Goal: Information Seeking & Learning: Learn about a topic

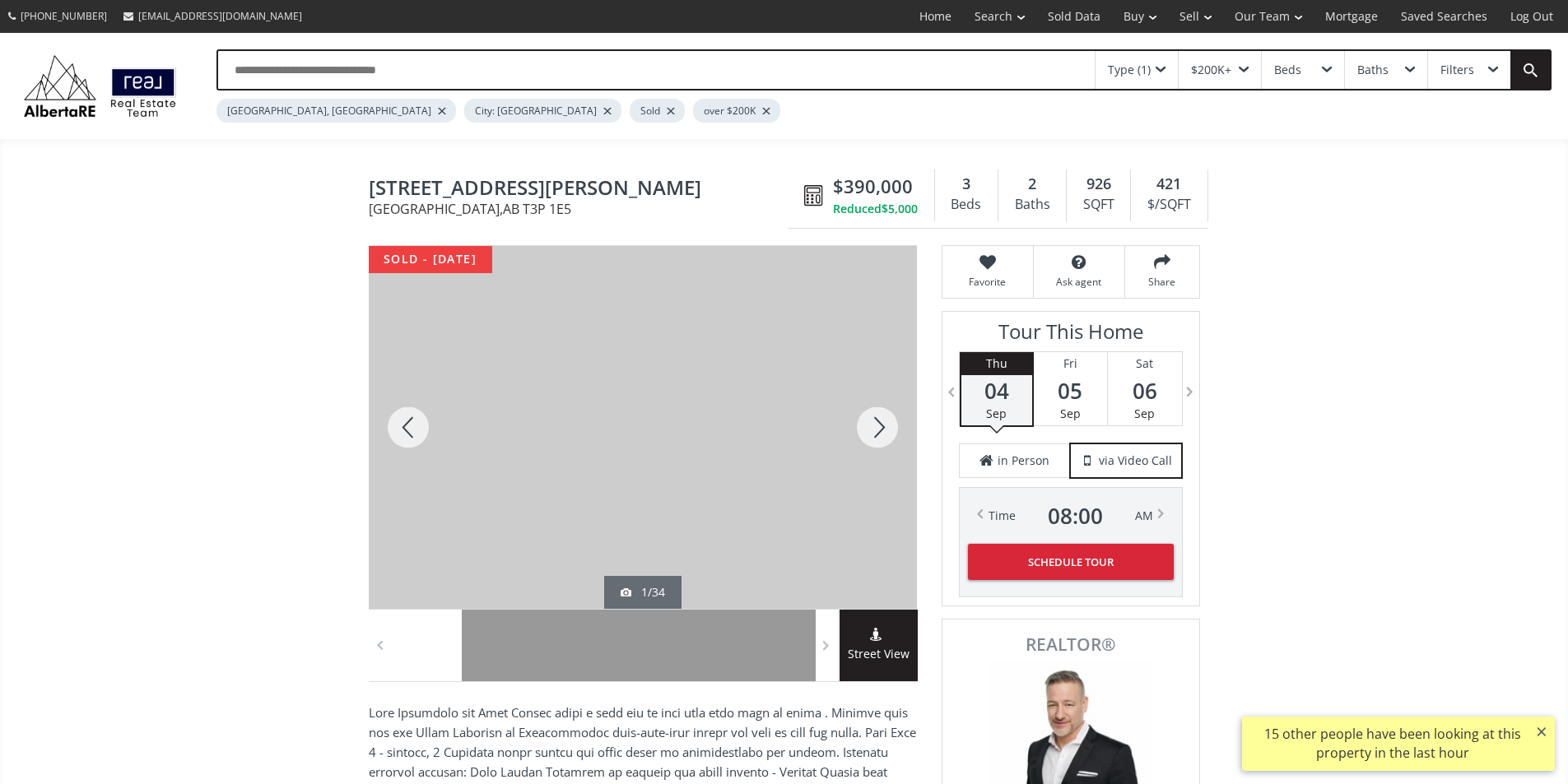
click at [879, 455] on div at bounding box center [877, 427] width 79 height 363
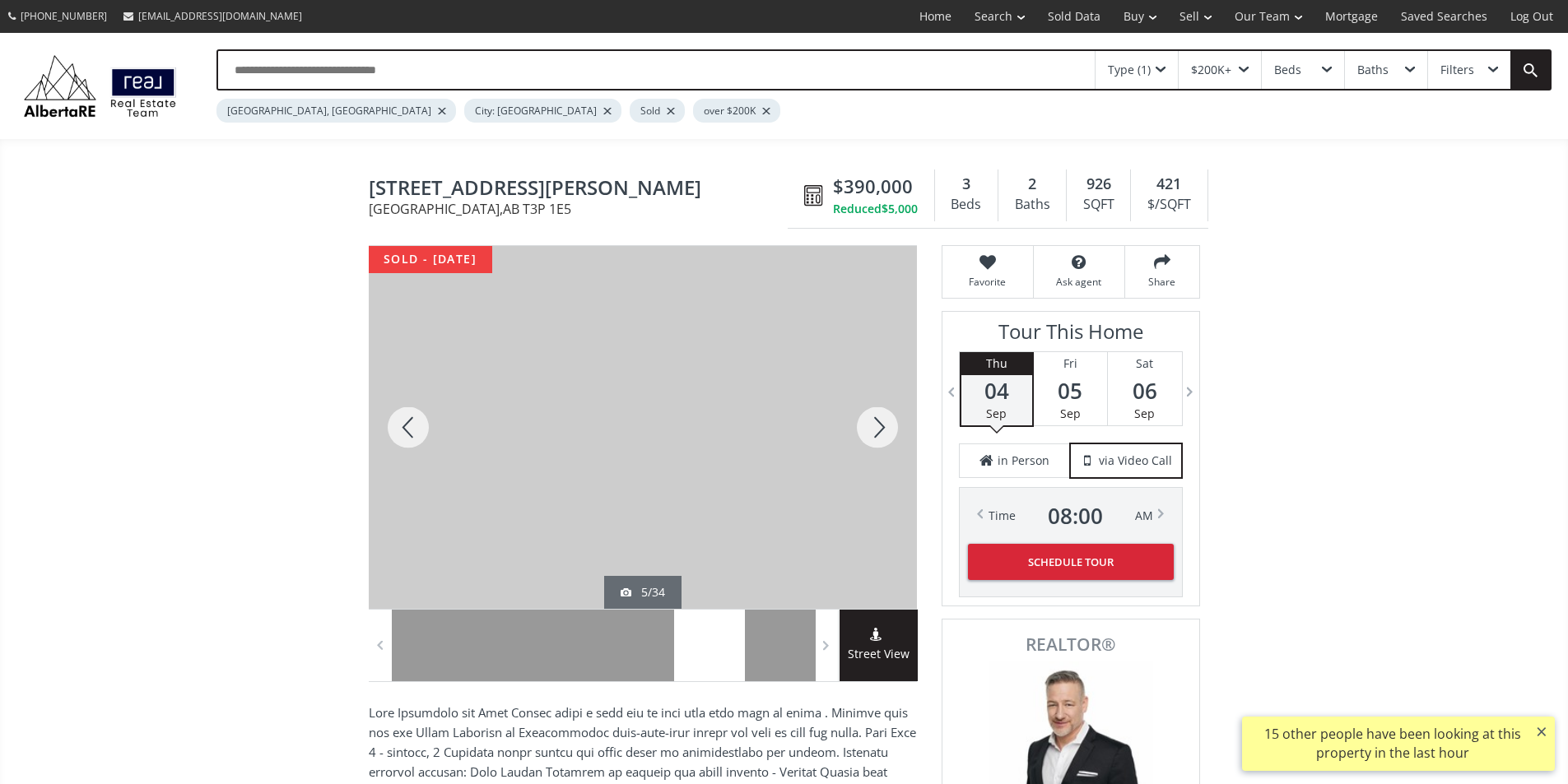
click at [879, 455] on div at bounding box center [877, 427] width 79 height 363
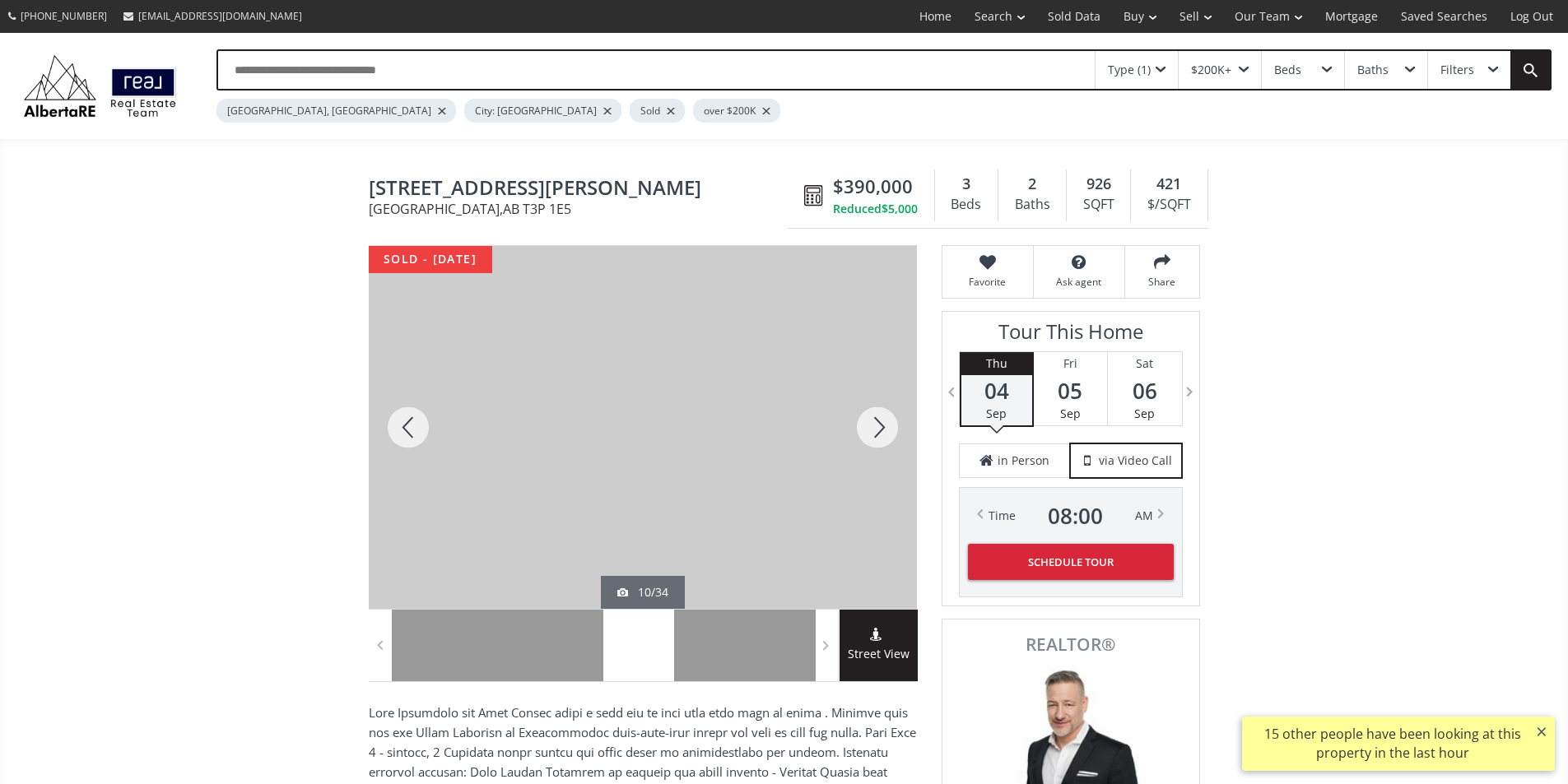
click at [879, 455] on div at bounding box center [877, 427] width 79 height 363
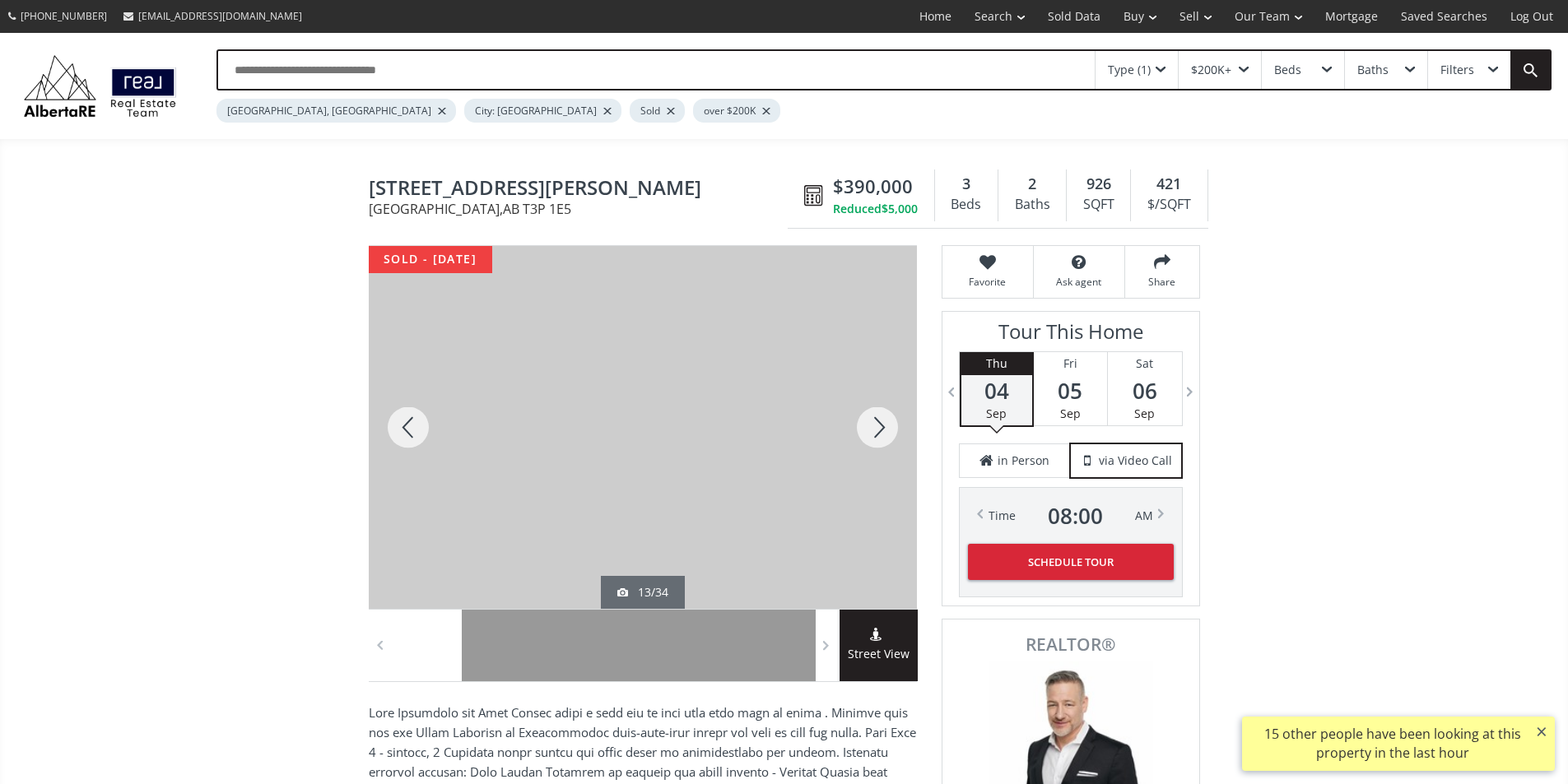
click at [879, 455] on div at bounding box center [877, 427] width 79 height 363
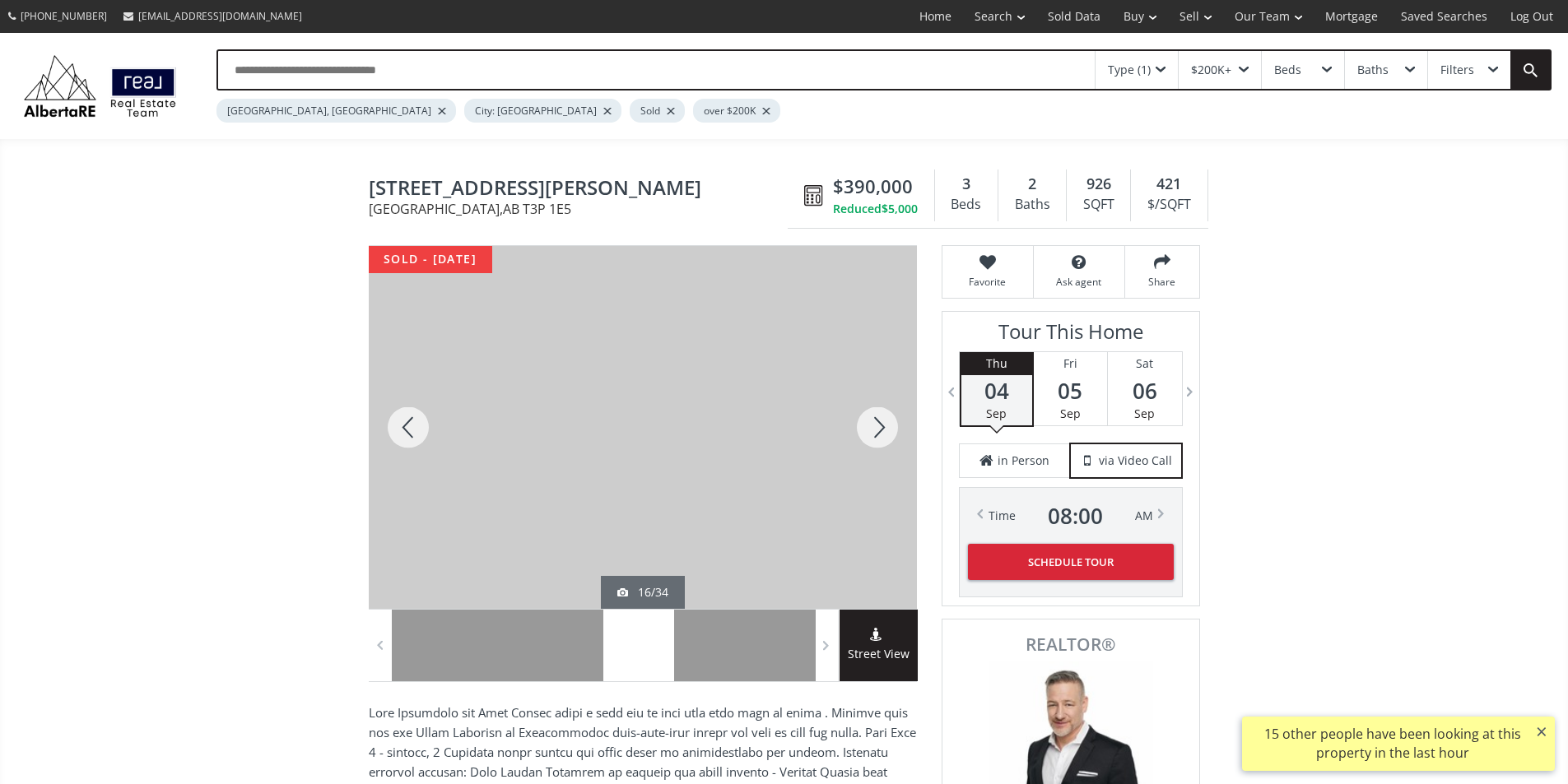
click at [879, 455] on div at bounding box center [877, 427] width 79 height 363
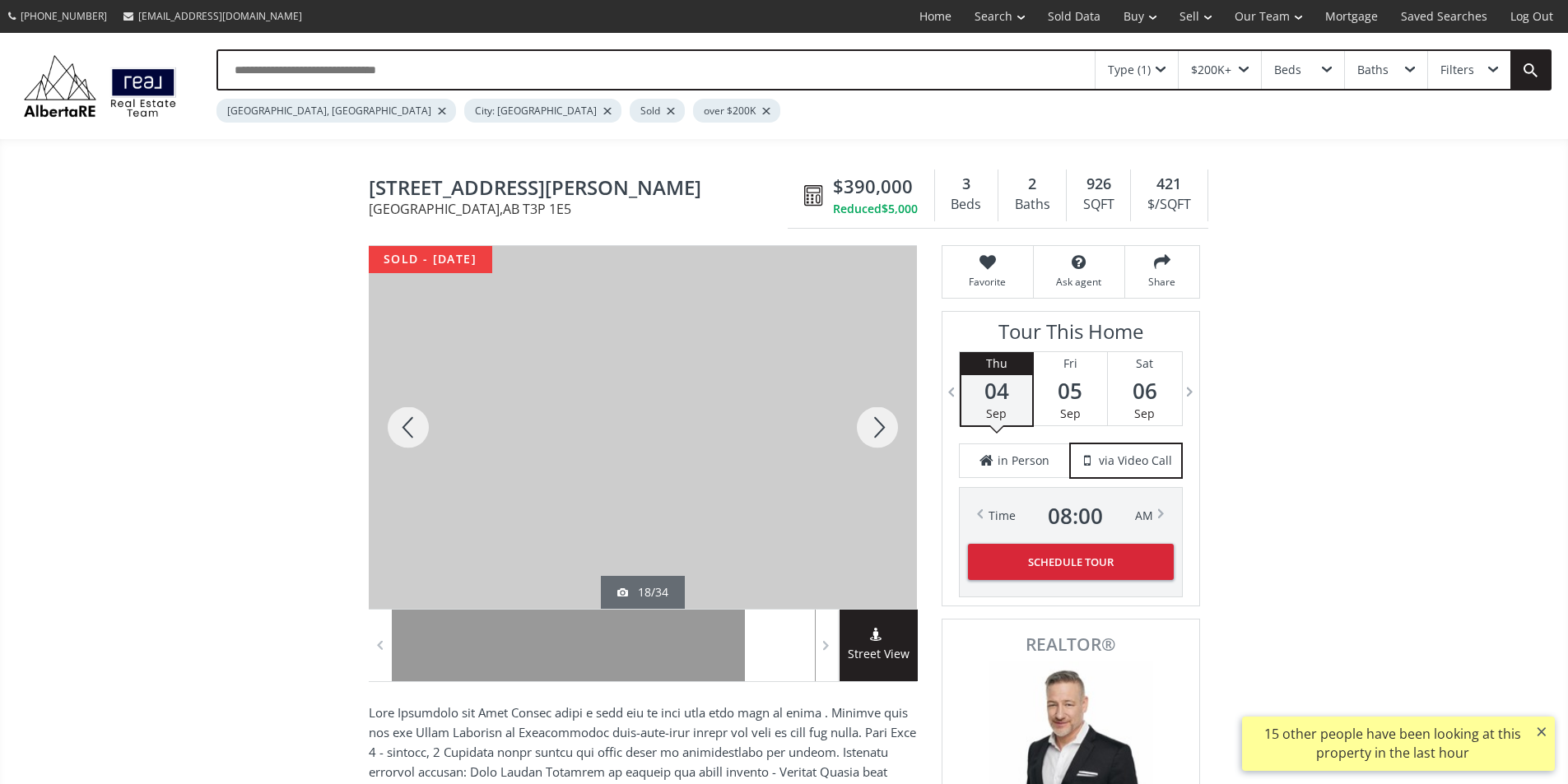
click at [879, 455] on div at bounding box center [877, 427] width 79 height 363
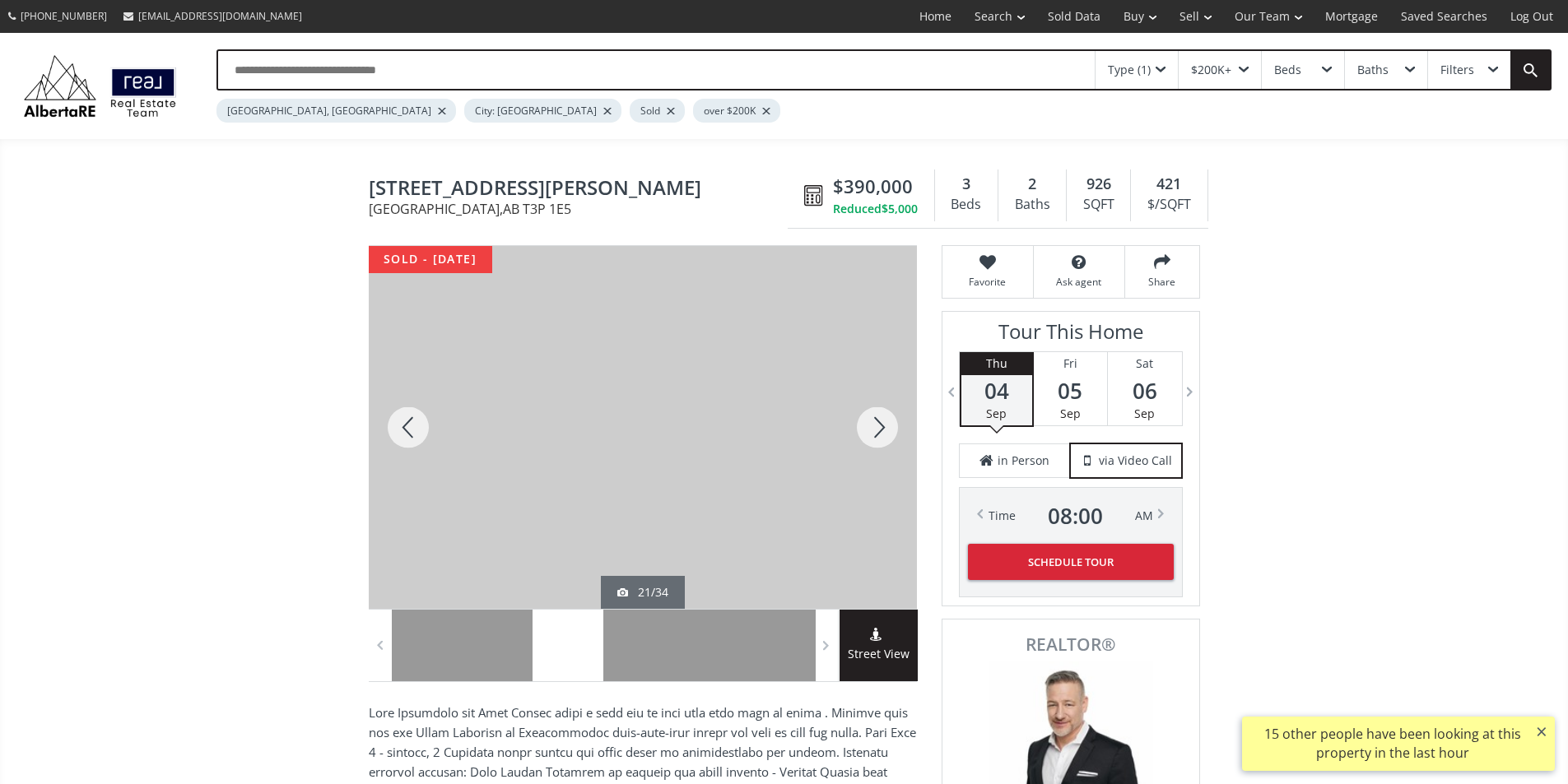
click at [879, 455] on div at bounding box center [877, 427] width 79 height 363
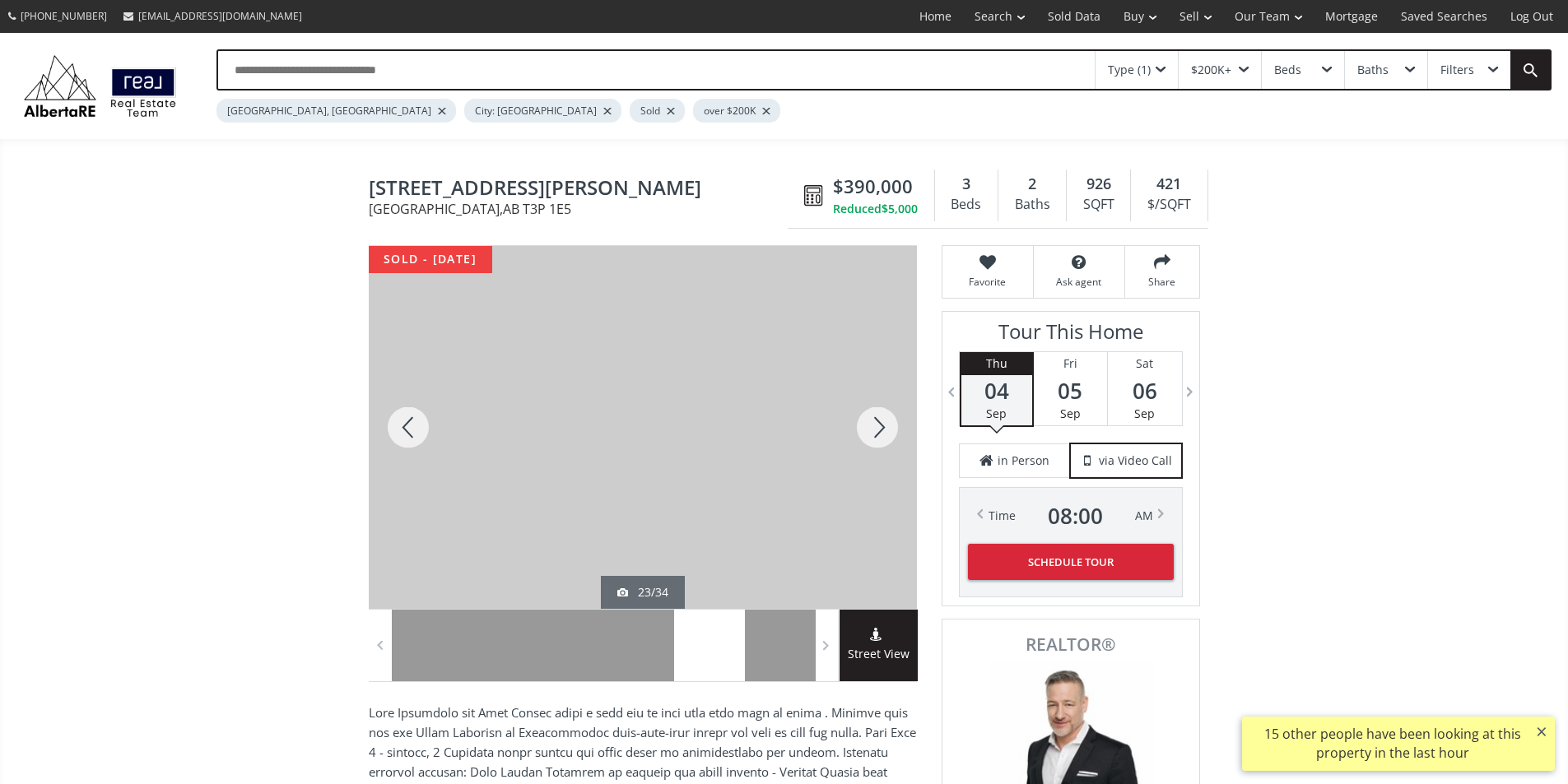
click at [879, 455] on div at bounding box center [877, 427] width 79 height 363
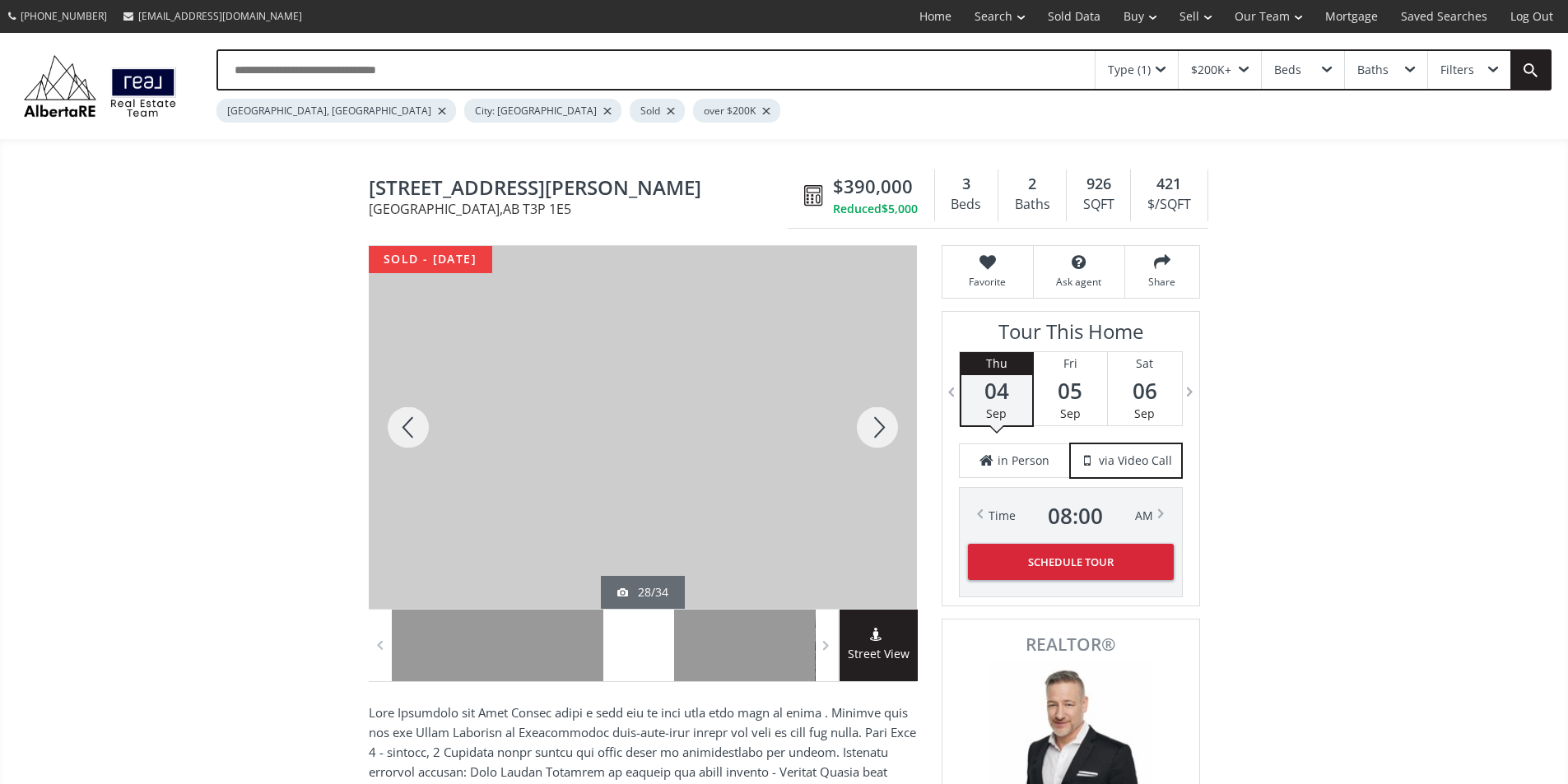
click at [879, 455] on div at bounding box center [877, 427] width 79 height 363
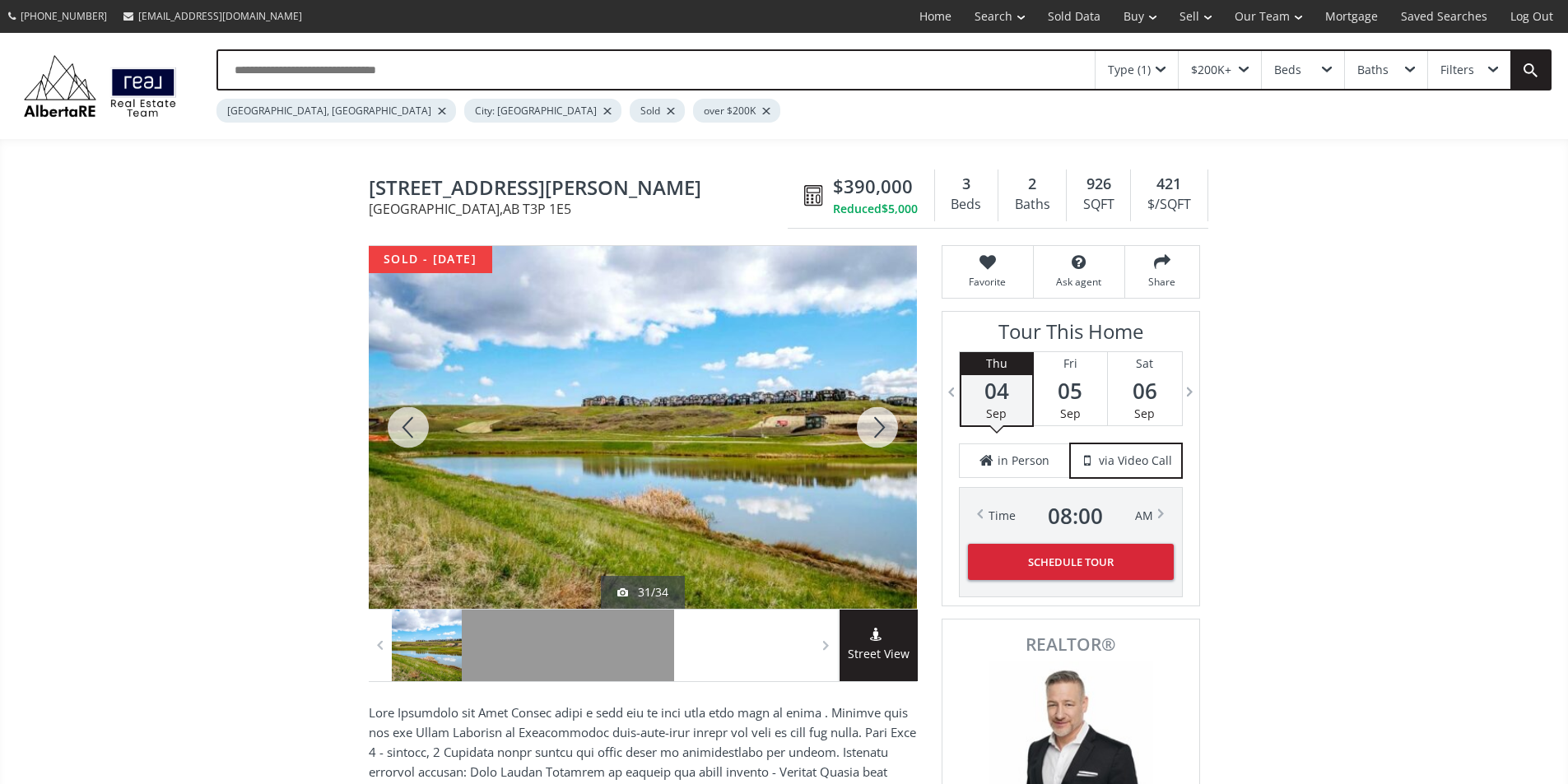
click at [879, 455] on div at bounding box center [877, 427] width 79 height 363
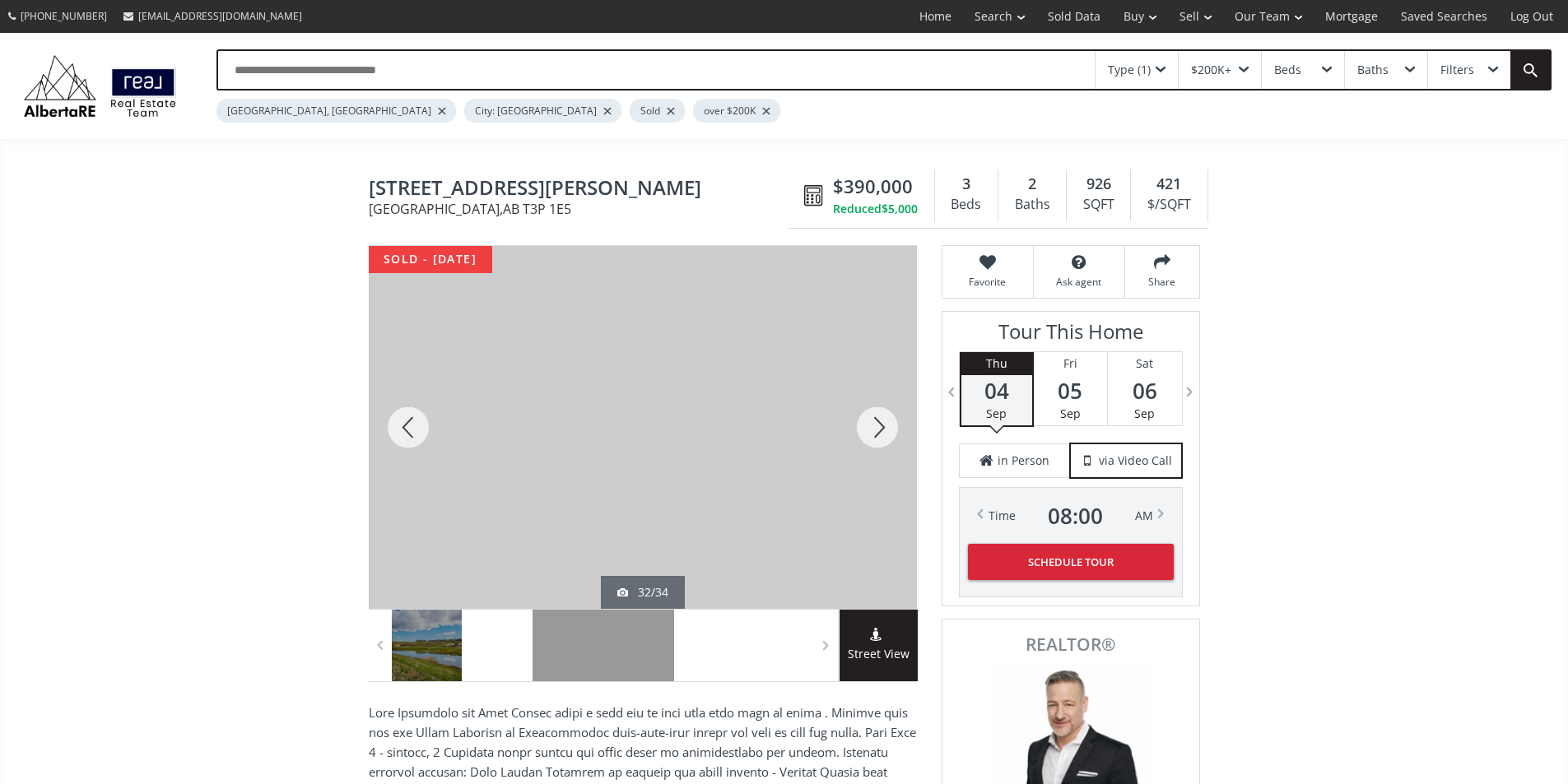
click at [879, 455] on div at bounding box center [877, 427] width 79 height 363
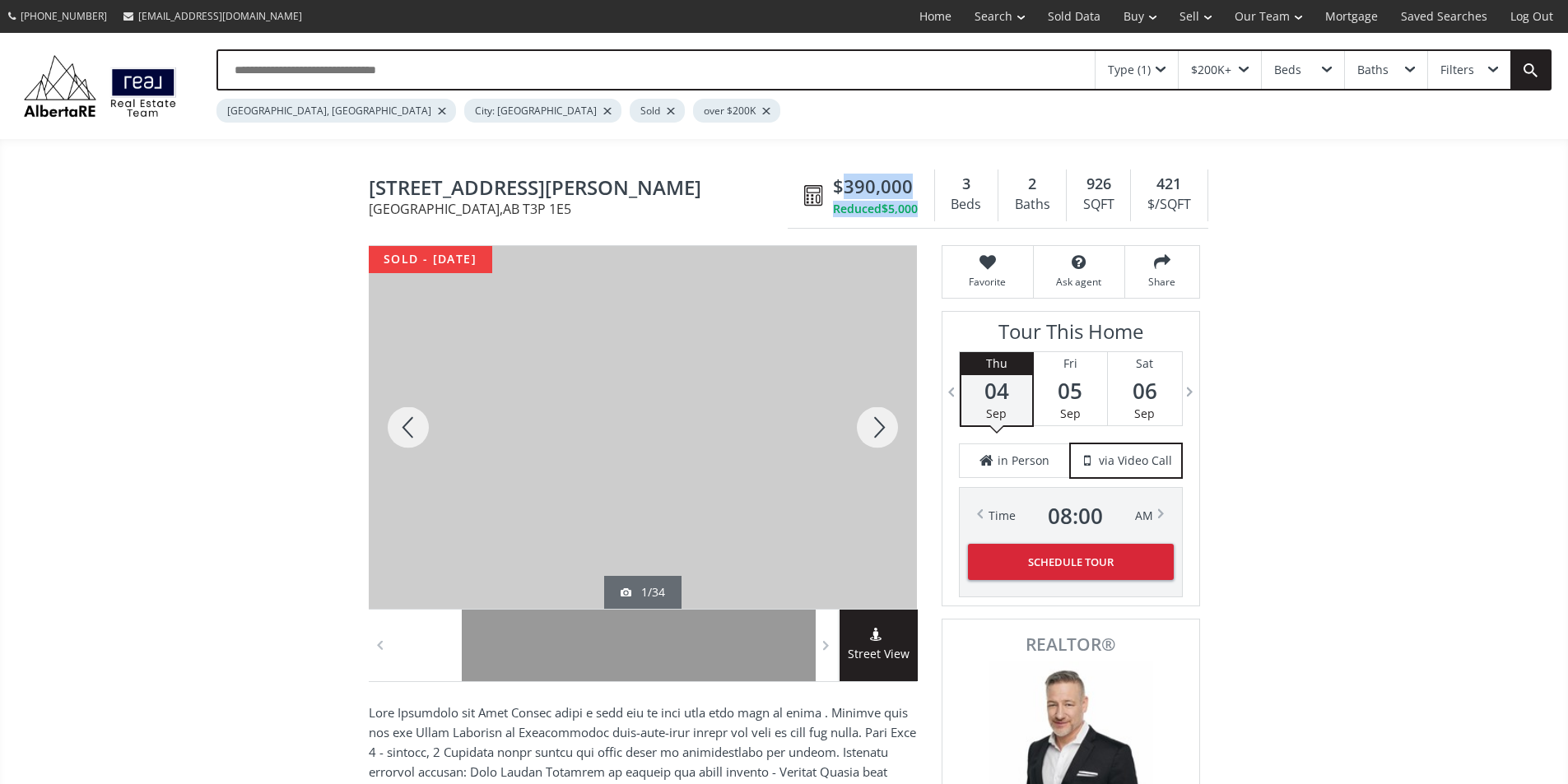
drag, startPoint x: 844, startPoint y: 200, endPoint x: 944, endPoint y: 188, distance: 100.7
click at [944, 188] on div "$390,000 Reduced $5,000 3 Beds 2 Baths 926 SQFT 421 $/SQFT" at bounding box center [997, 196] width 420 height 66
click at [863, 324] on div at bounding box center [877, 427] width 79 height 363
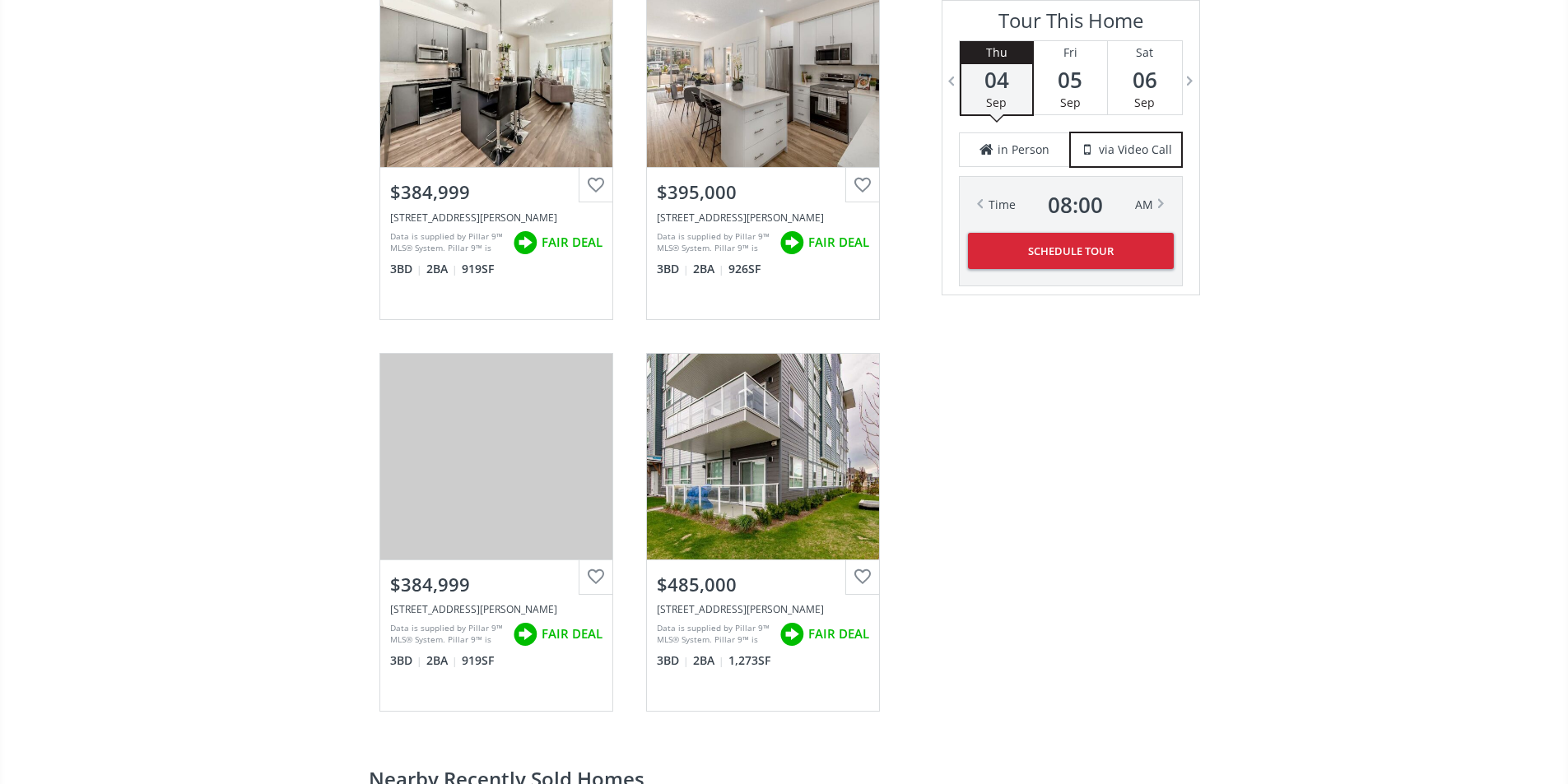
scroll to position [2715, 0]
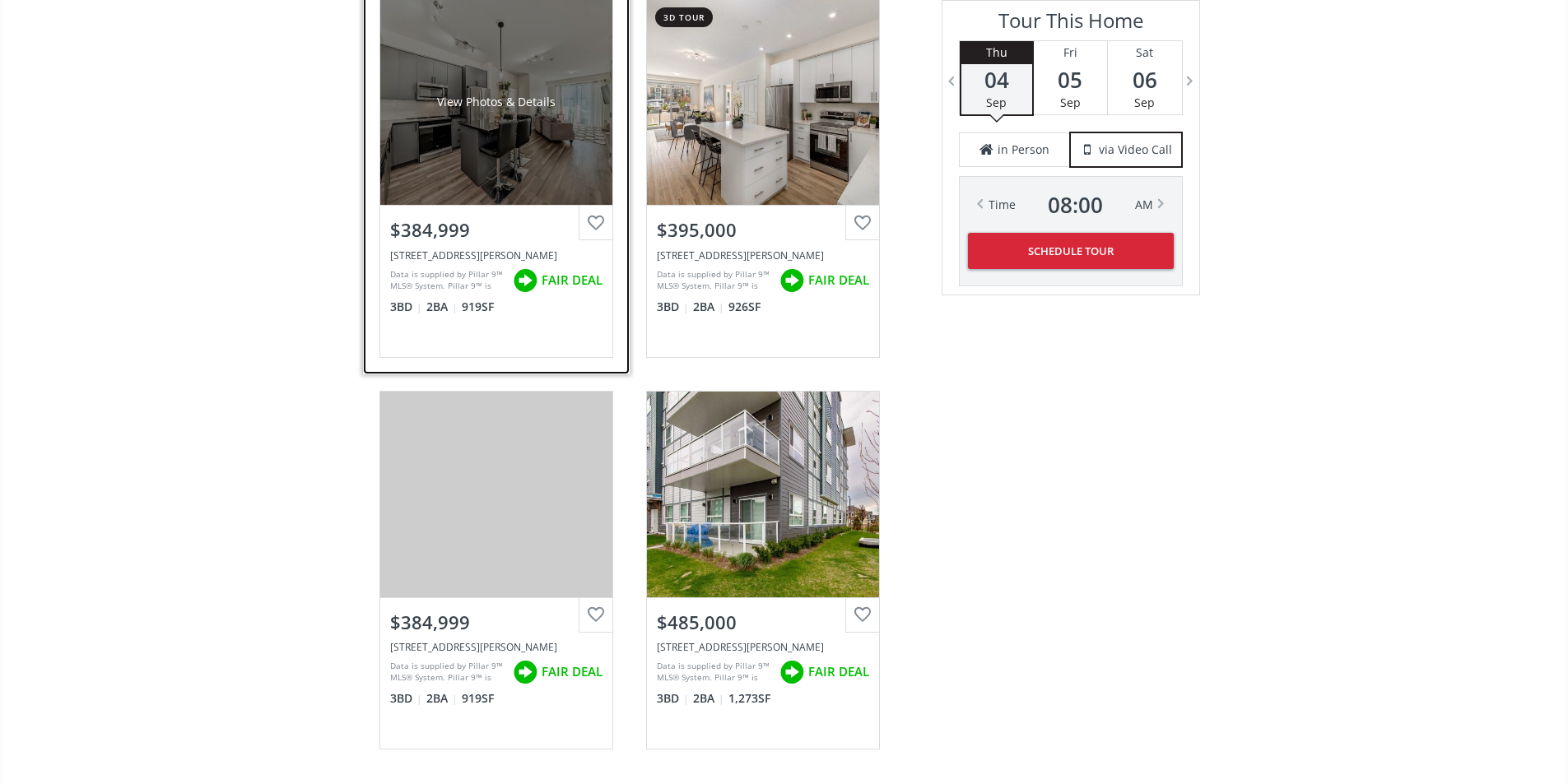
click at [435, 205] on div "View Photos & Details" at bounding box center [496, 101] width 232 height 206
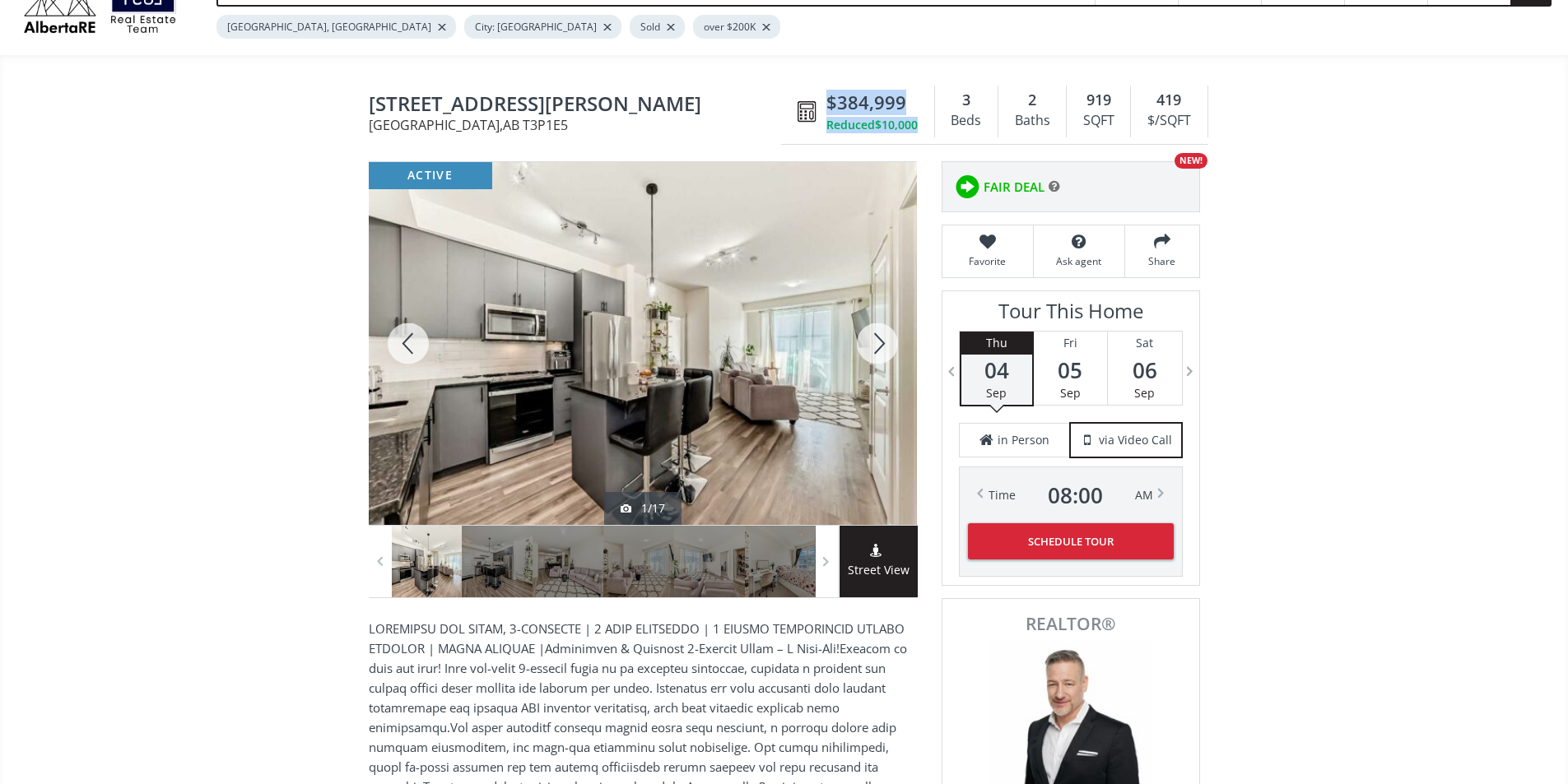
scroll to position [83, 0]
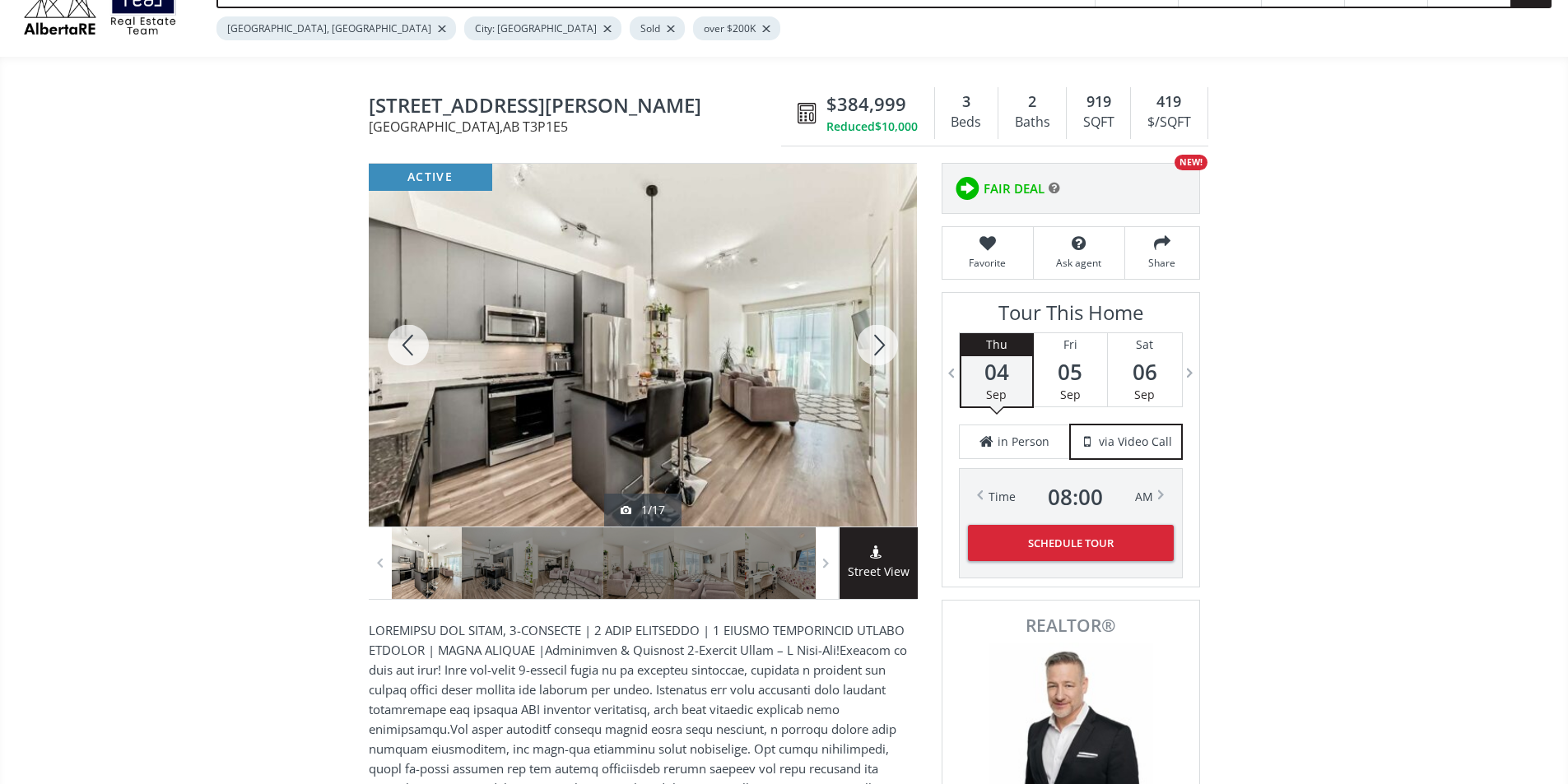
click at [680, 352] on div at bounding box center [643, 344] width 548 height 363
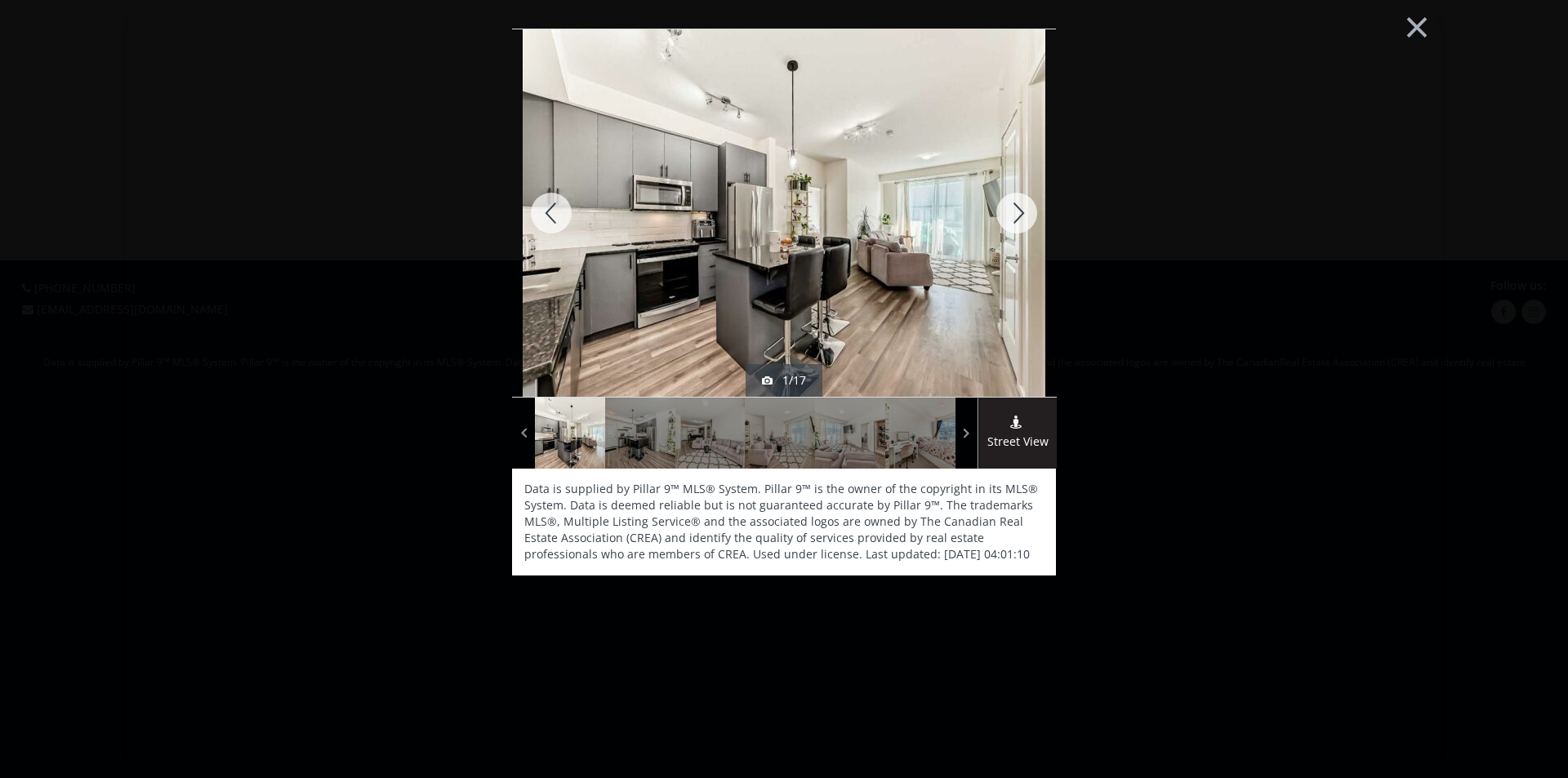
click at [1014, 197] on div at bounding box center [1016, 213] width 78 height 367
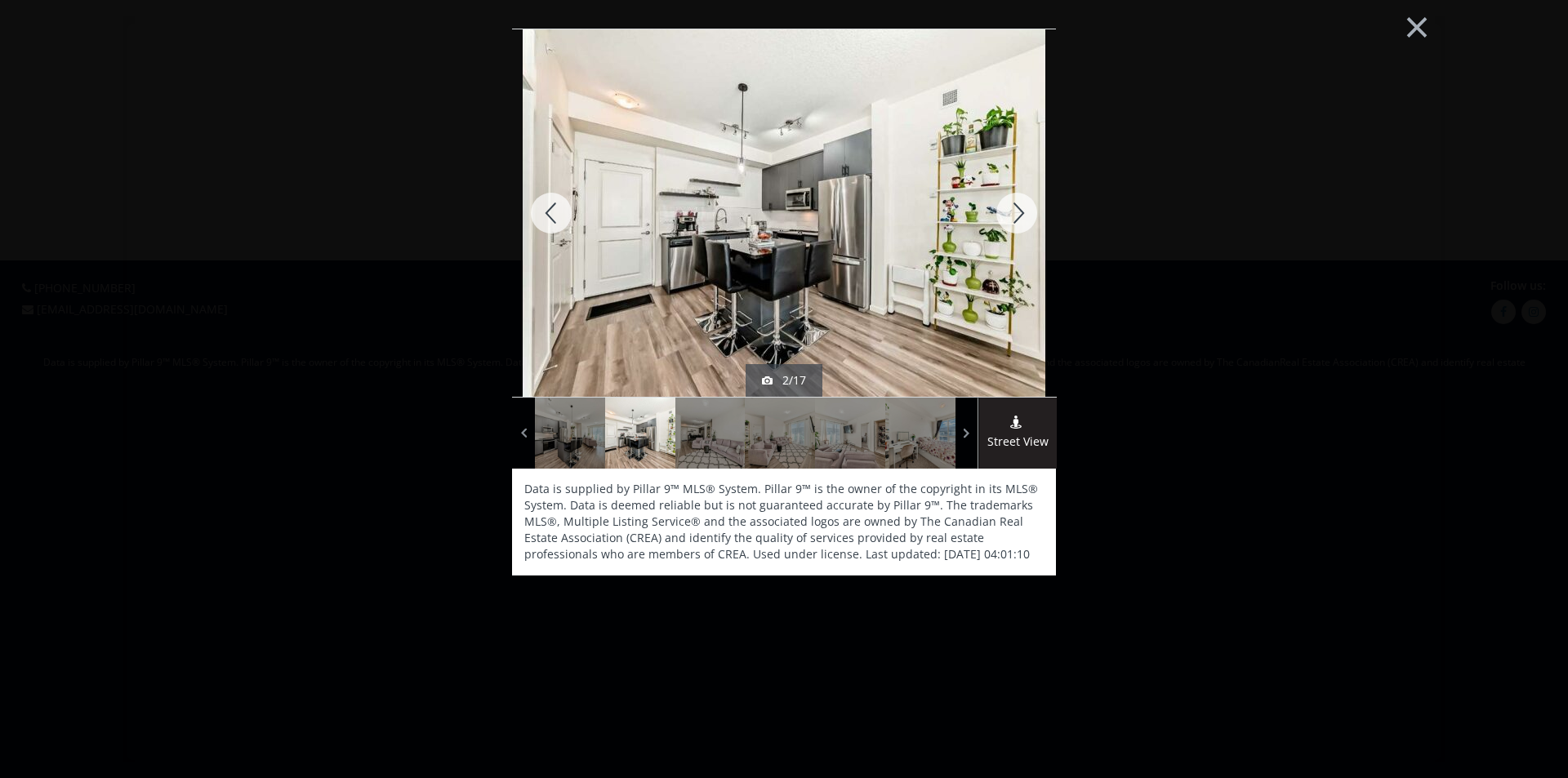
click at [1014, 197] on div at bounding box center [1016, 213] width 78 height 367
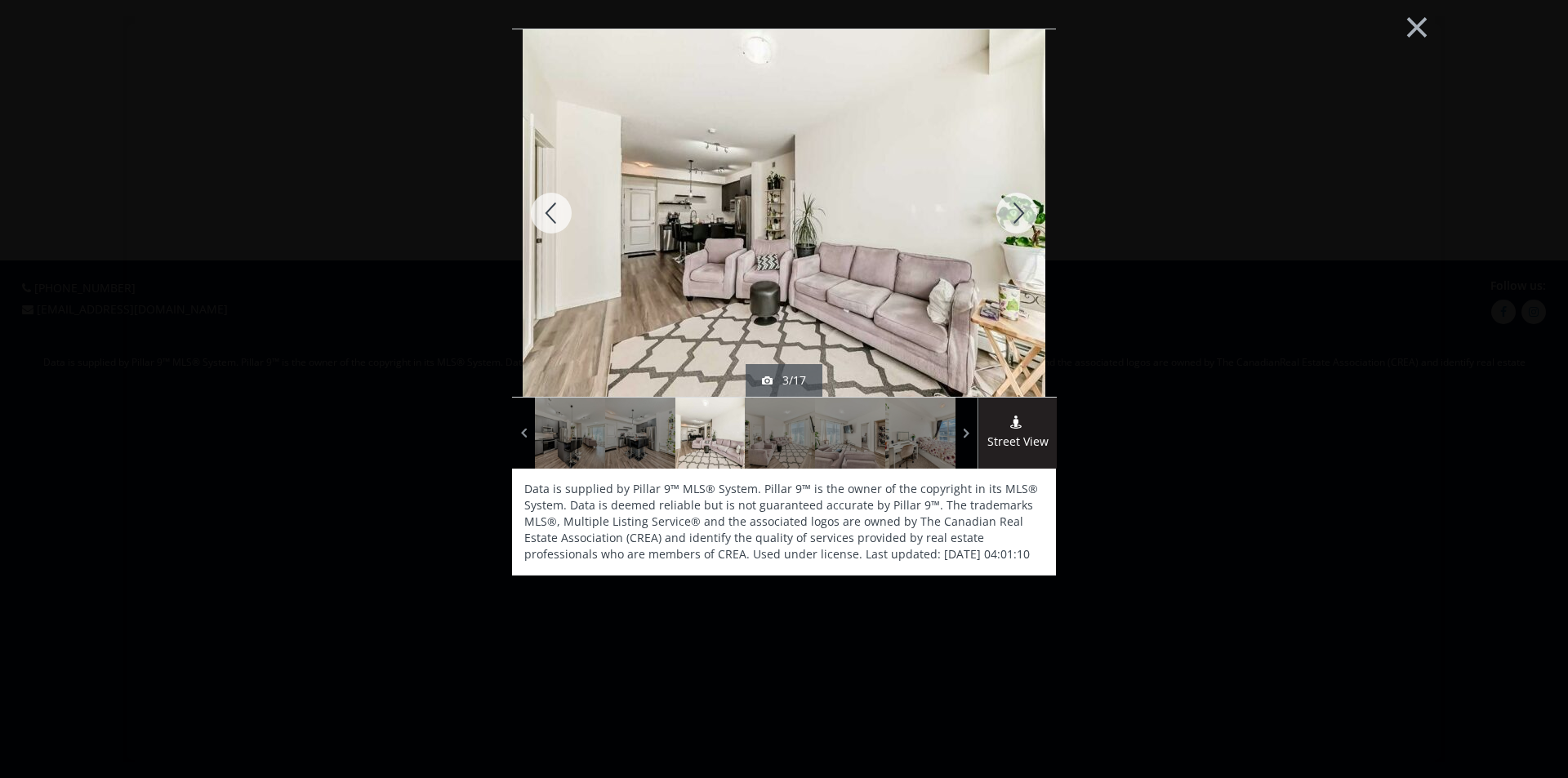
click at [1014, 197] on div at bounding box center [1016, 213] width 78 height 367
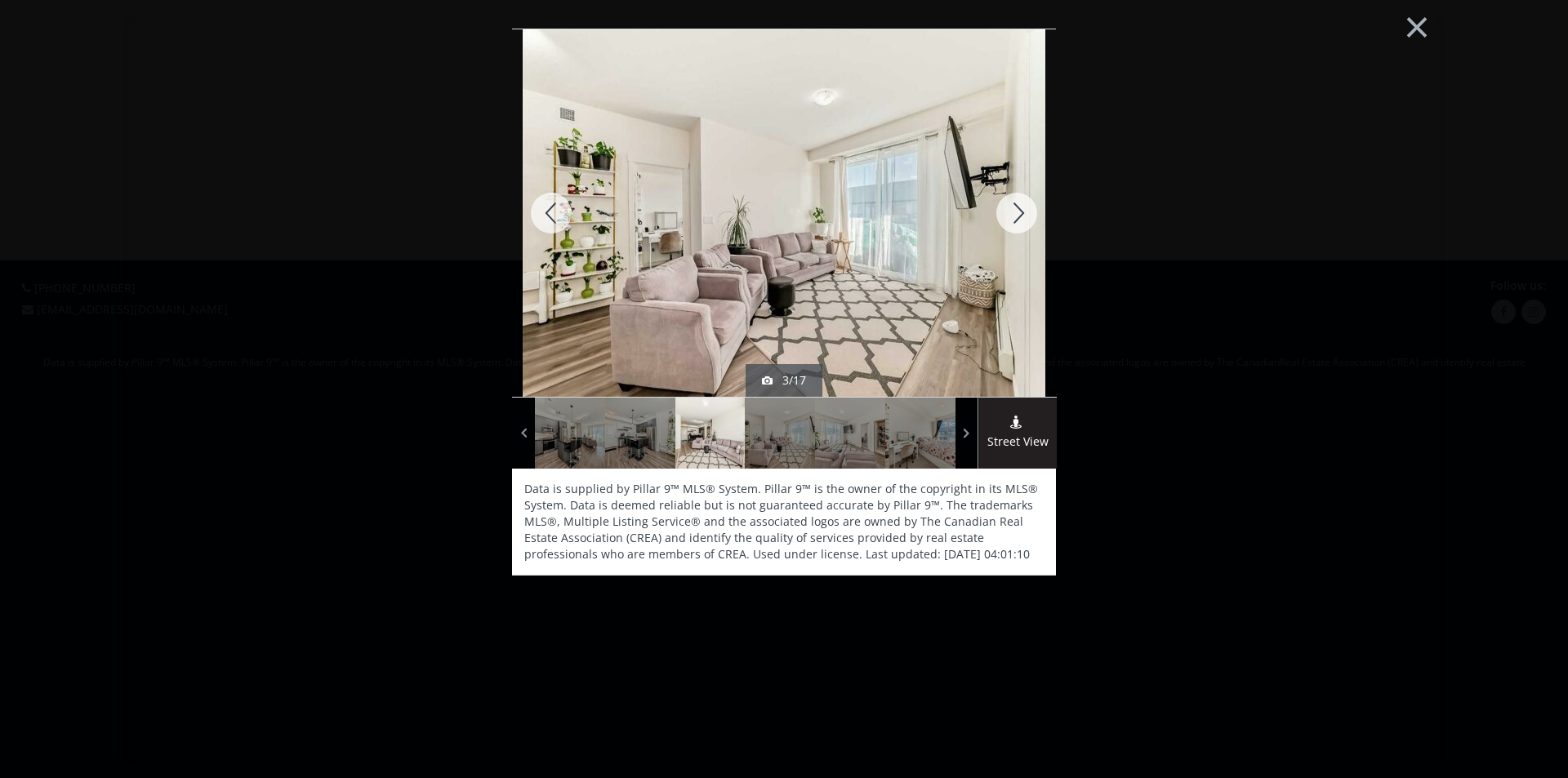
click at [1014, 197] on div at bounding box center [1016, 213] width 78 height 367
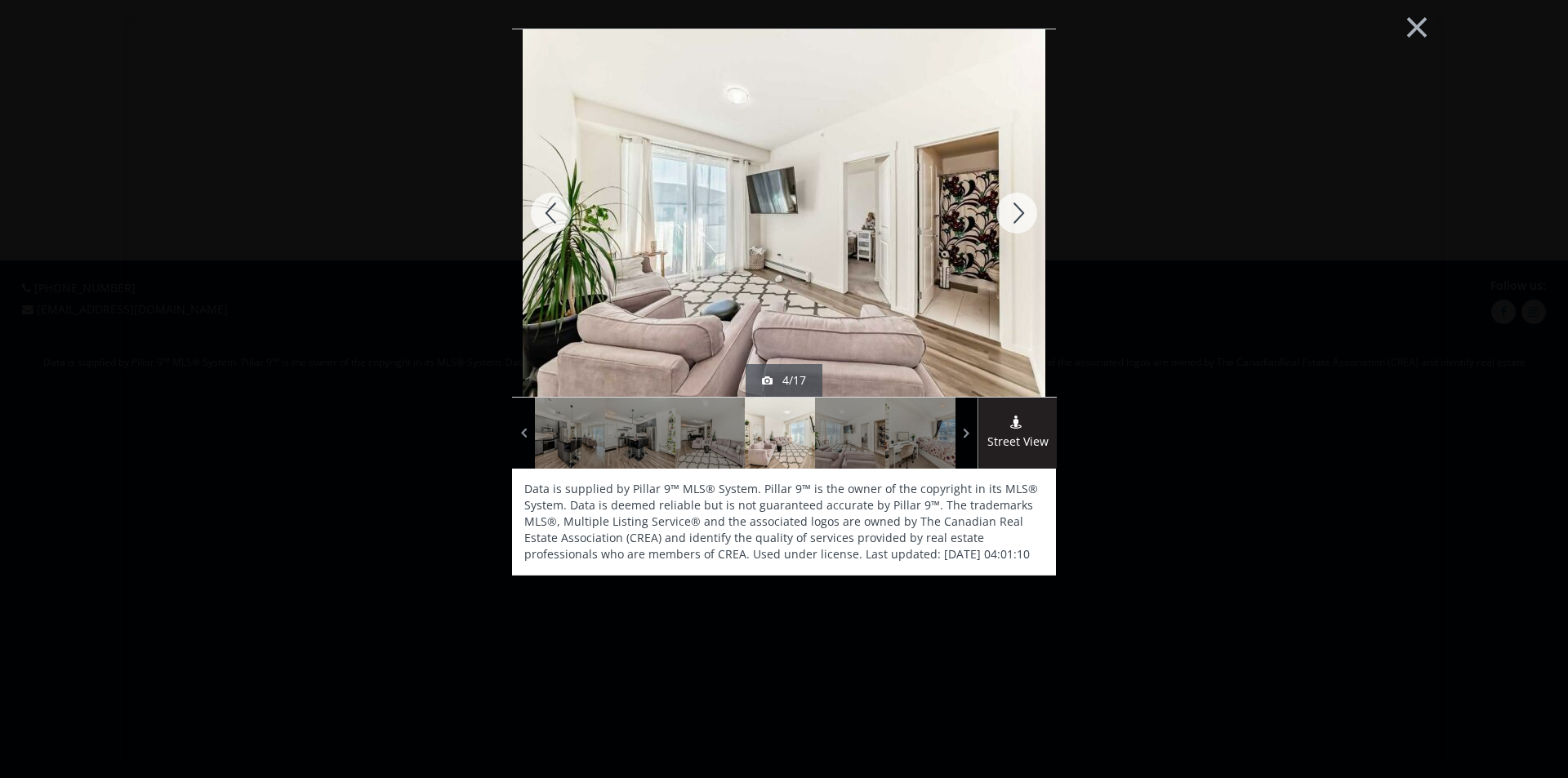
click at [1014, 197] on div at bounding box center [1016, 213] width 78 height 367
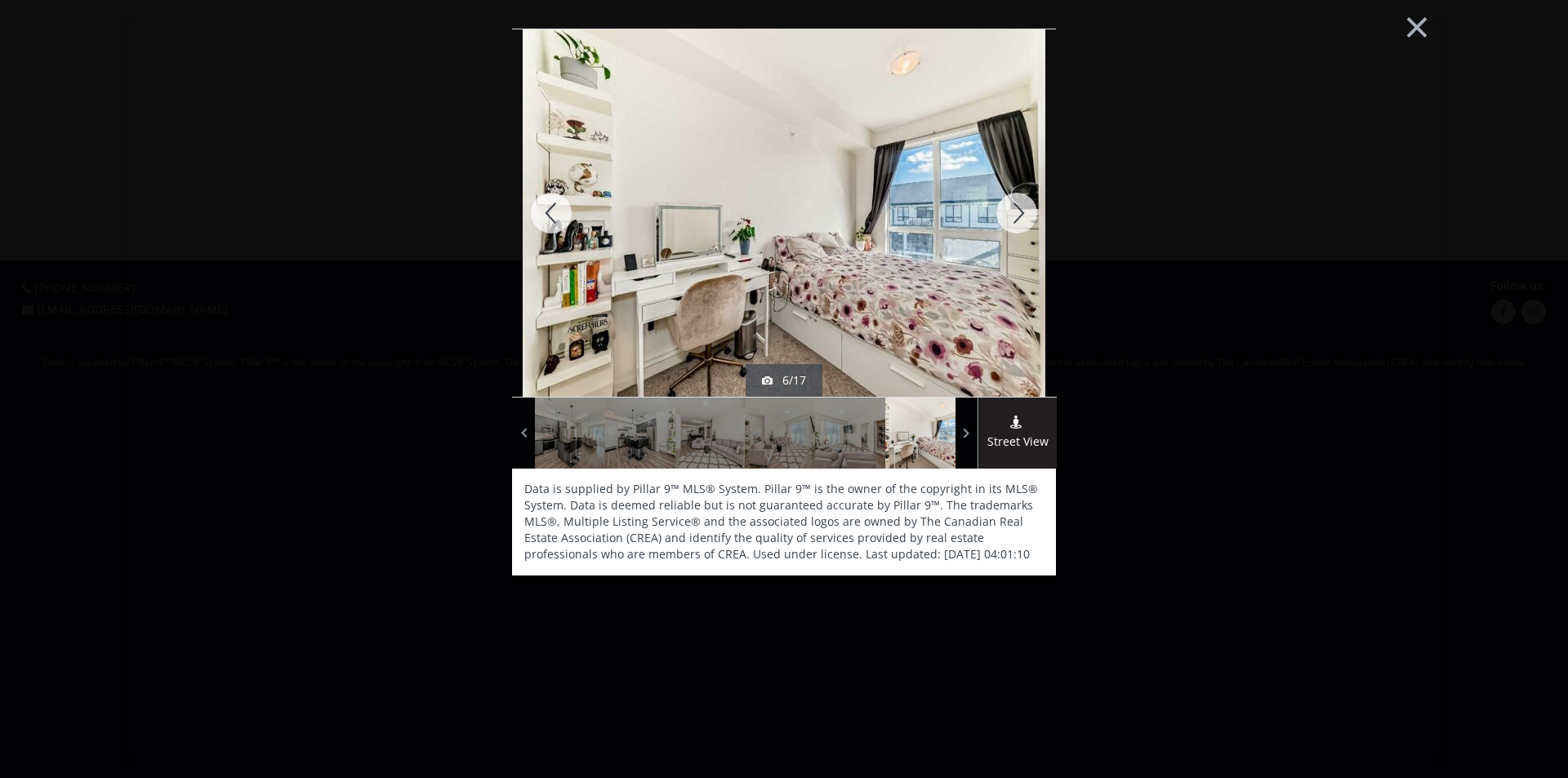
click at [1014, 197] on div at bounding box center [1016, 213] width 78 height 367
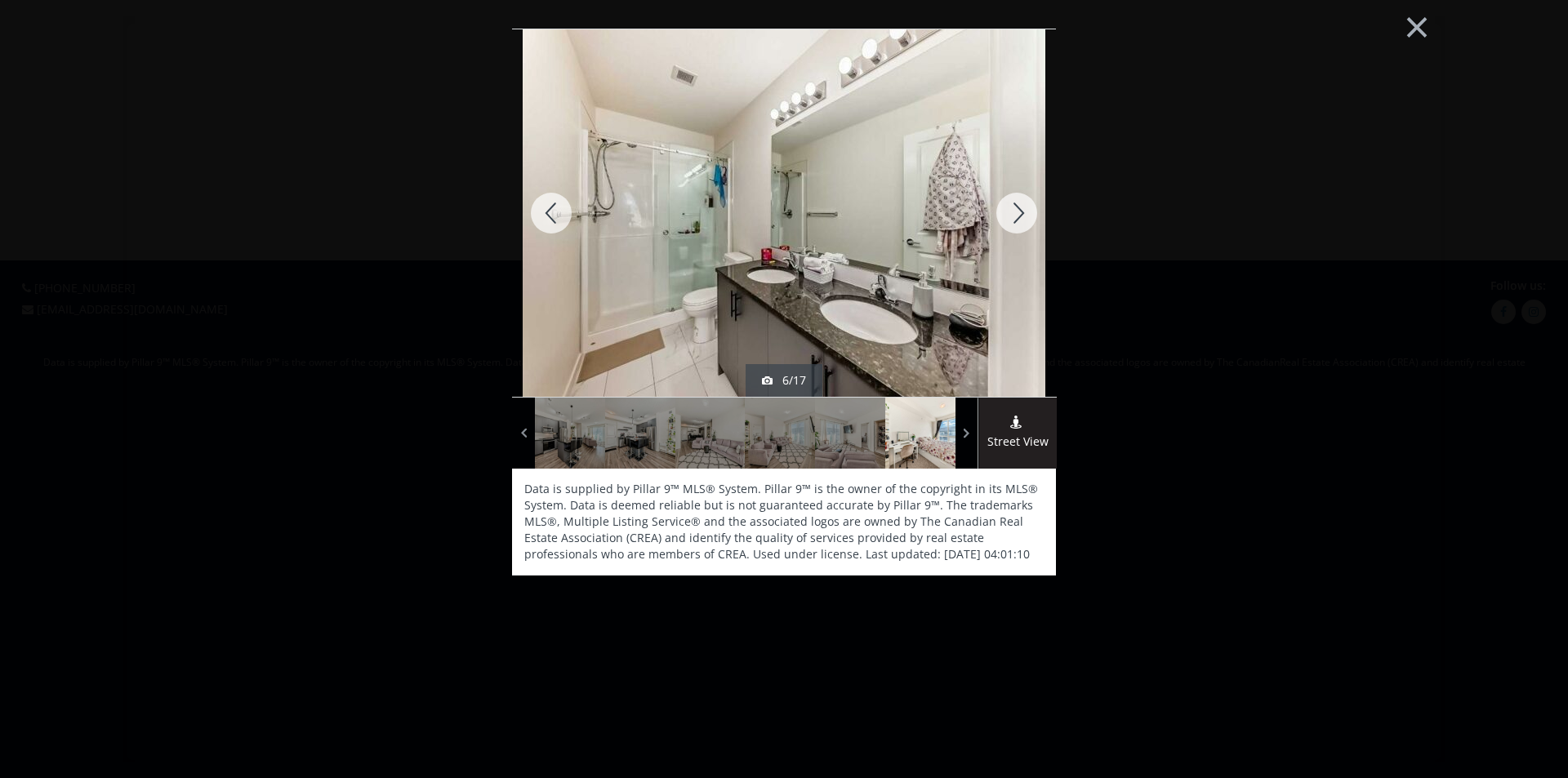
click at [1014, 197] on div at bounding box center [1016, 213] width 78 height 367
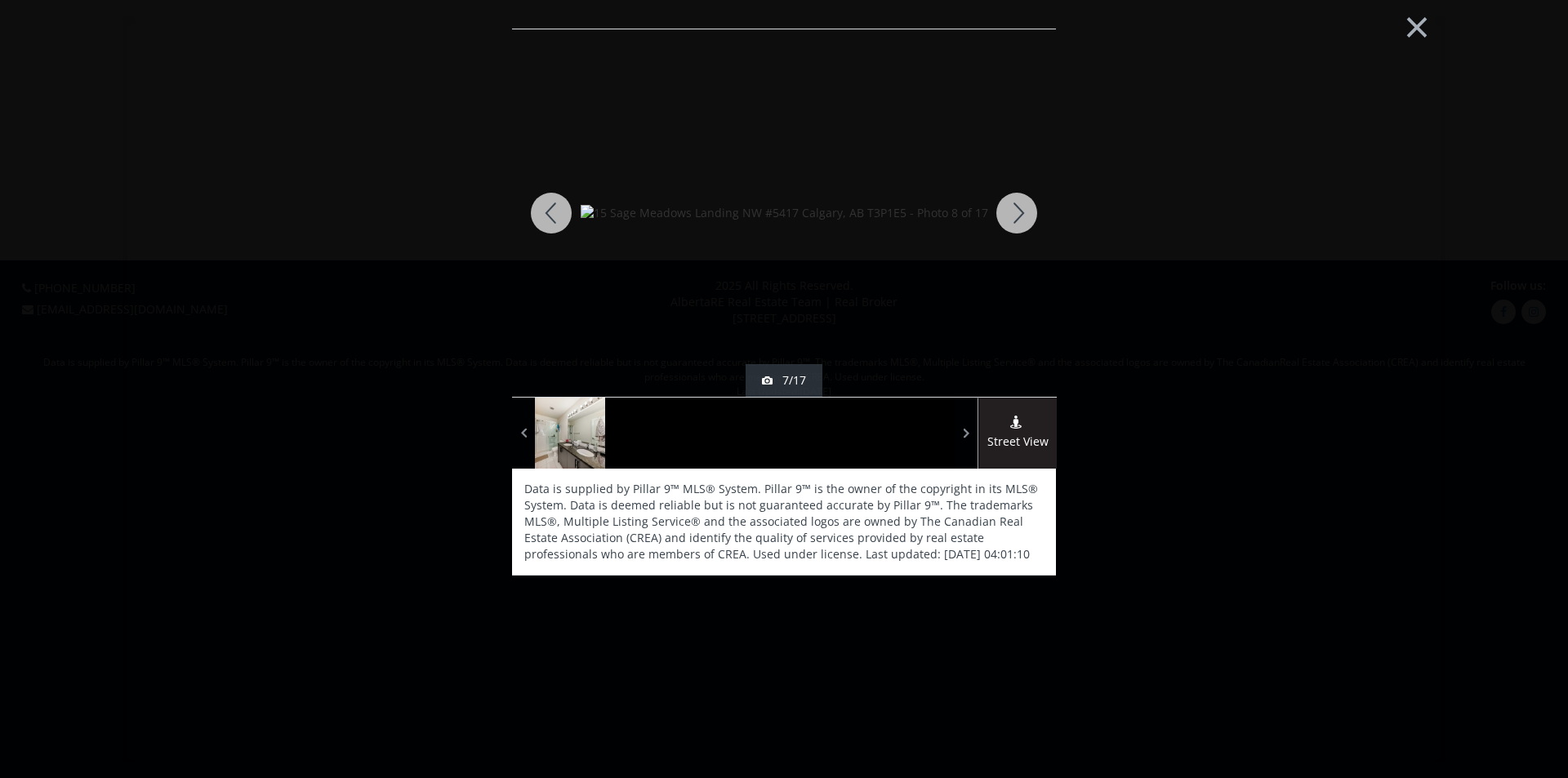
click at [1014, 197] on div at bounding box center [1016, 213] width 78 height 367
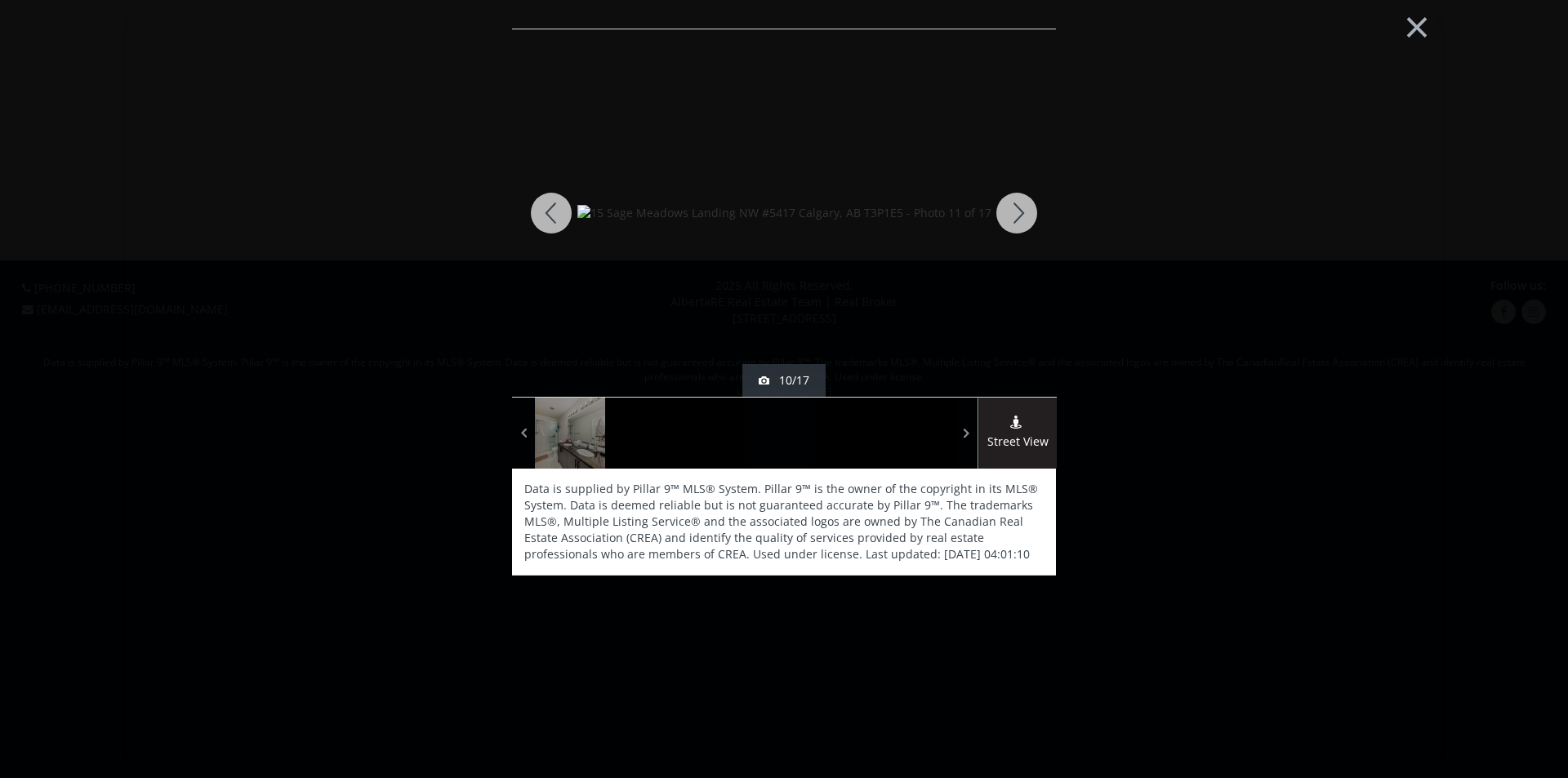
click at [1014, 197] on div at bounding box center [1016, 213] width 78 height 367
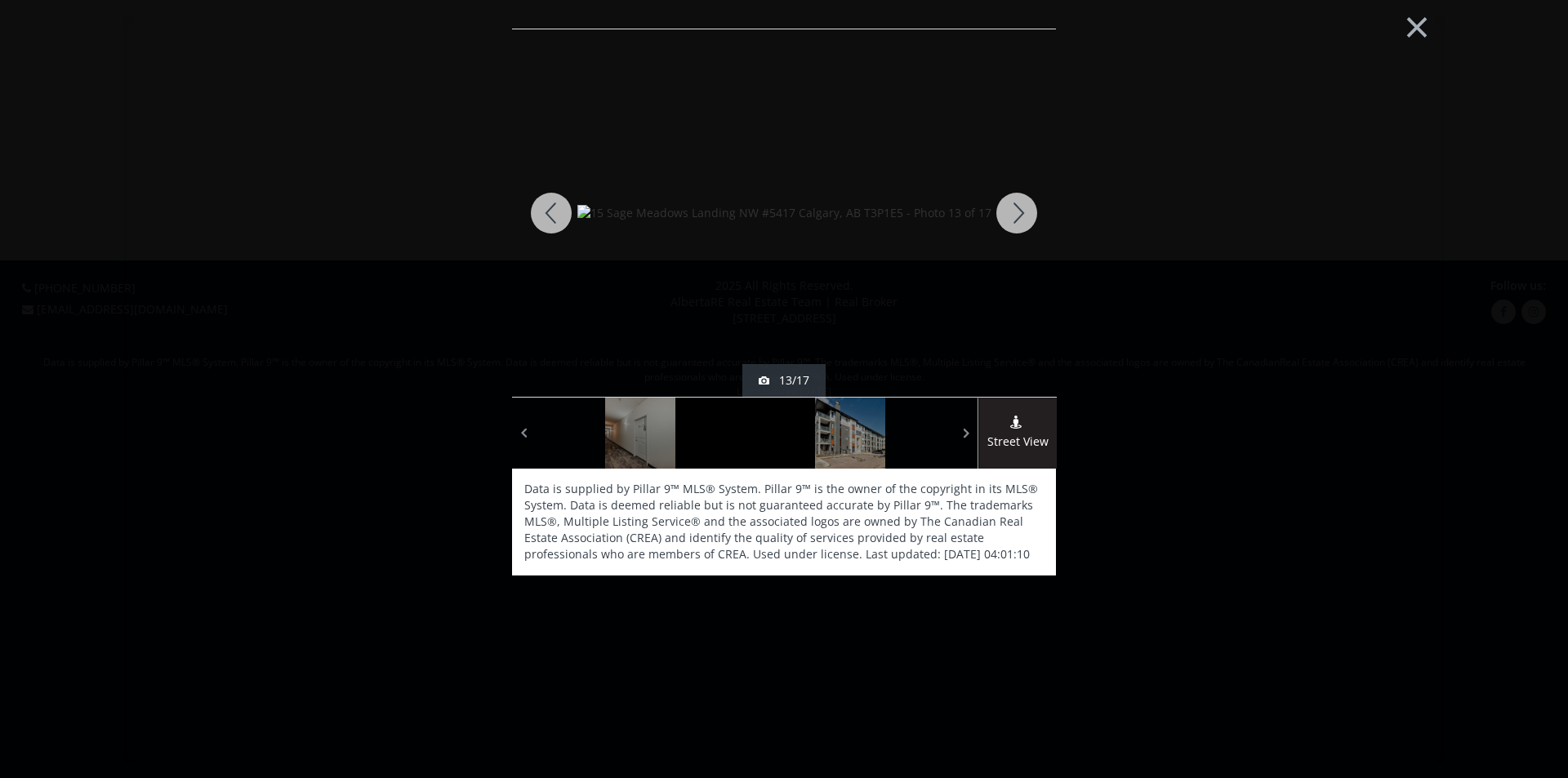
click at [1014, 197] on div at bounding box center [1016, 213] width 78 height 367
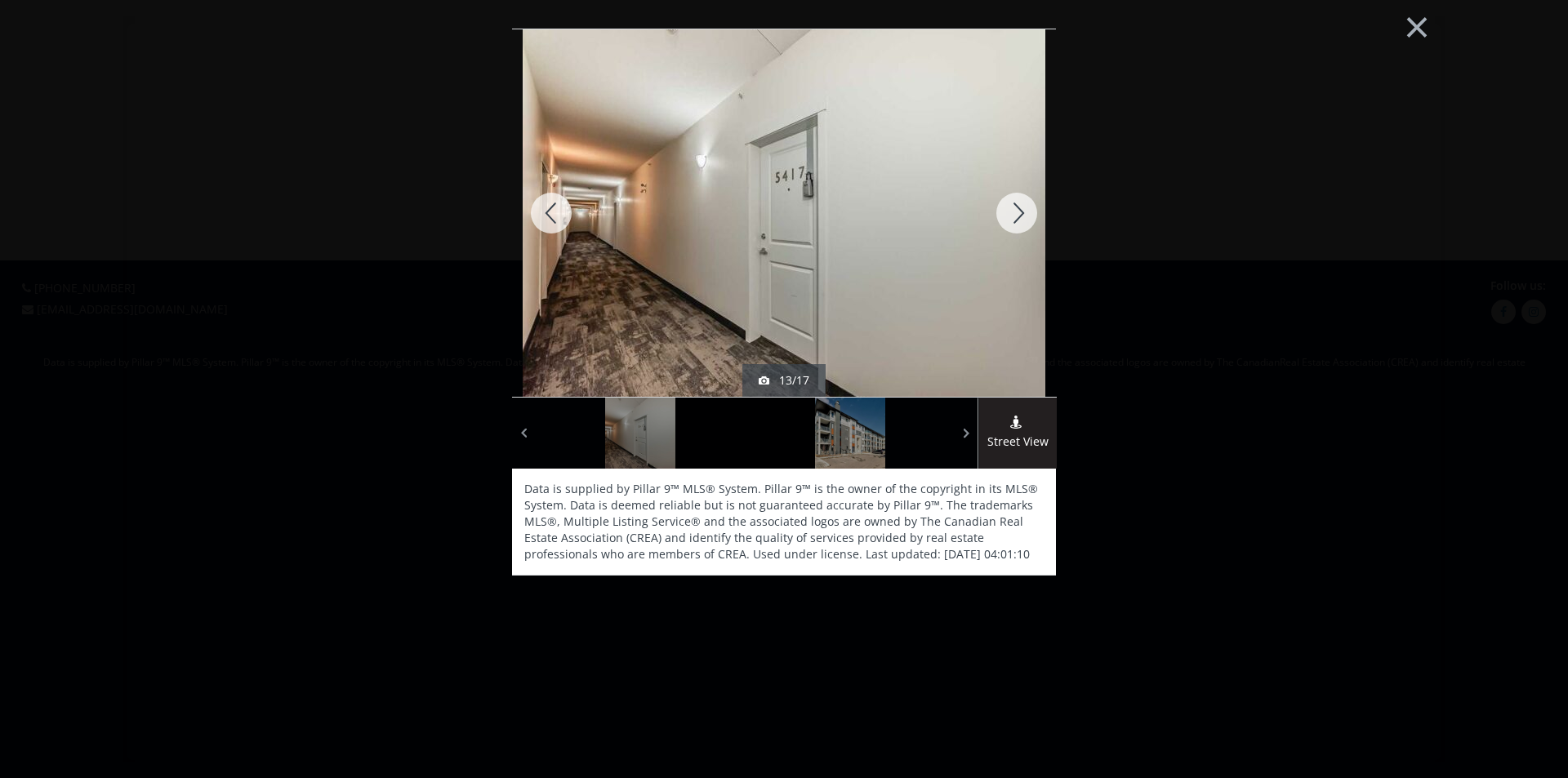
click at [1014, 197] on div at bounding box center [1016, 213] width 78 height 367
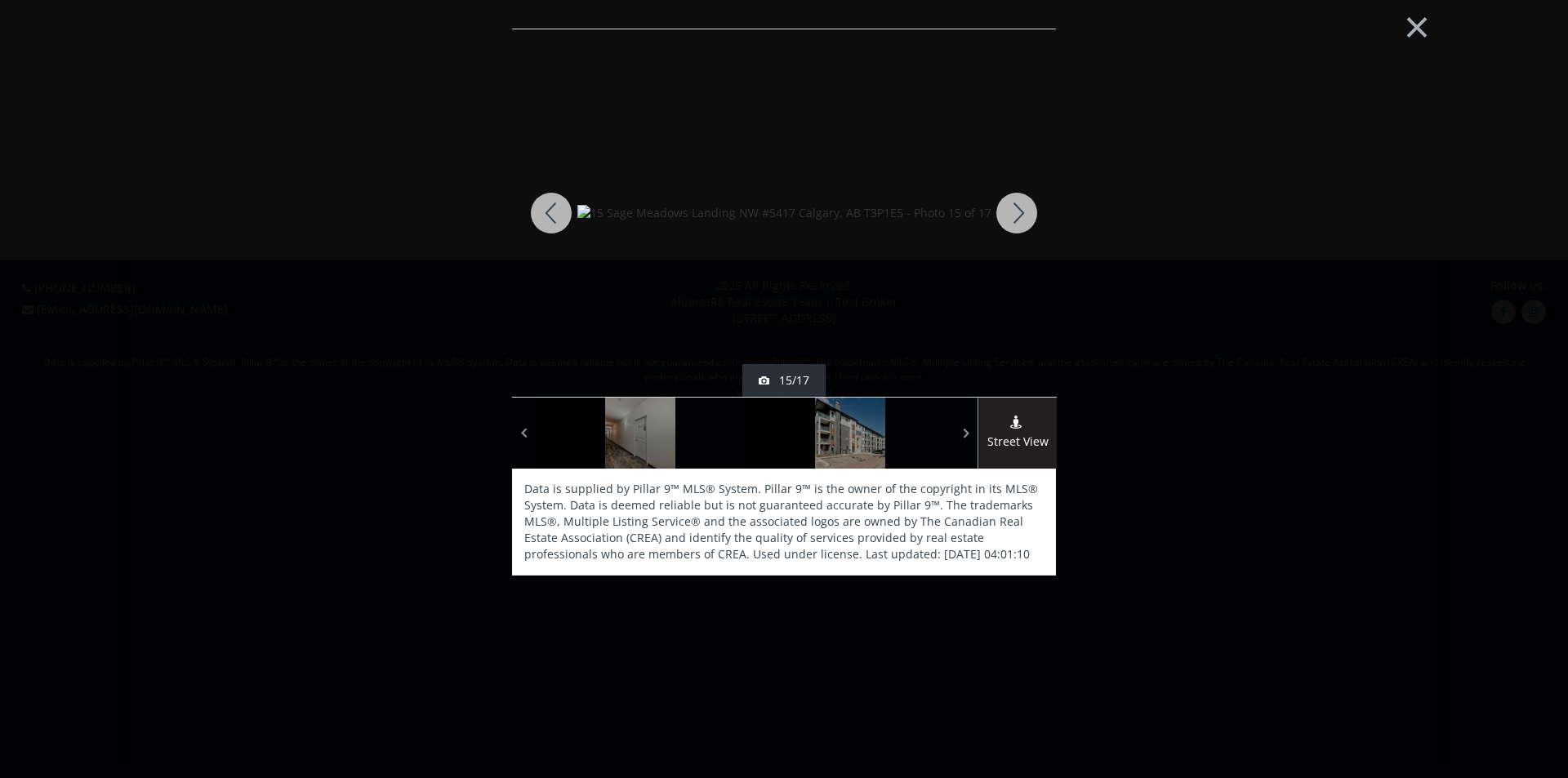
click at [1014, 197] on div at bounding box center [1016, 213] width 78 height 367
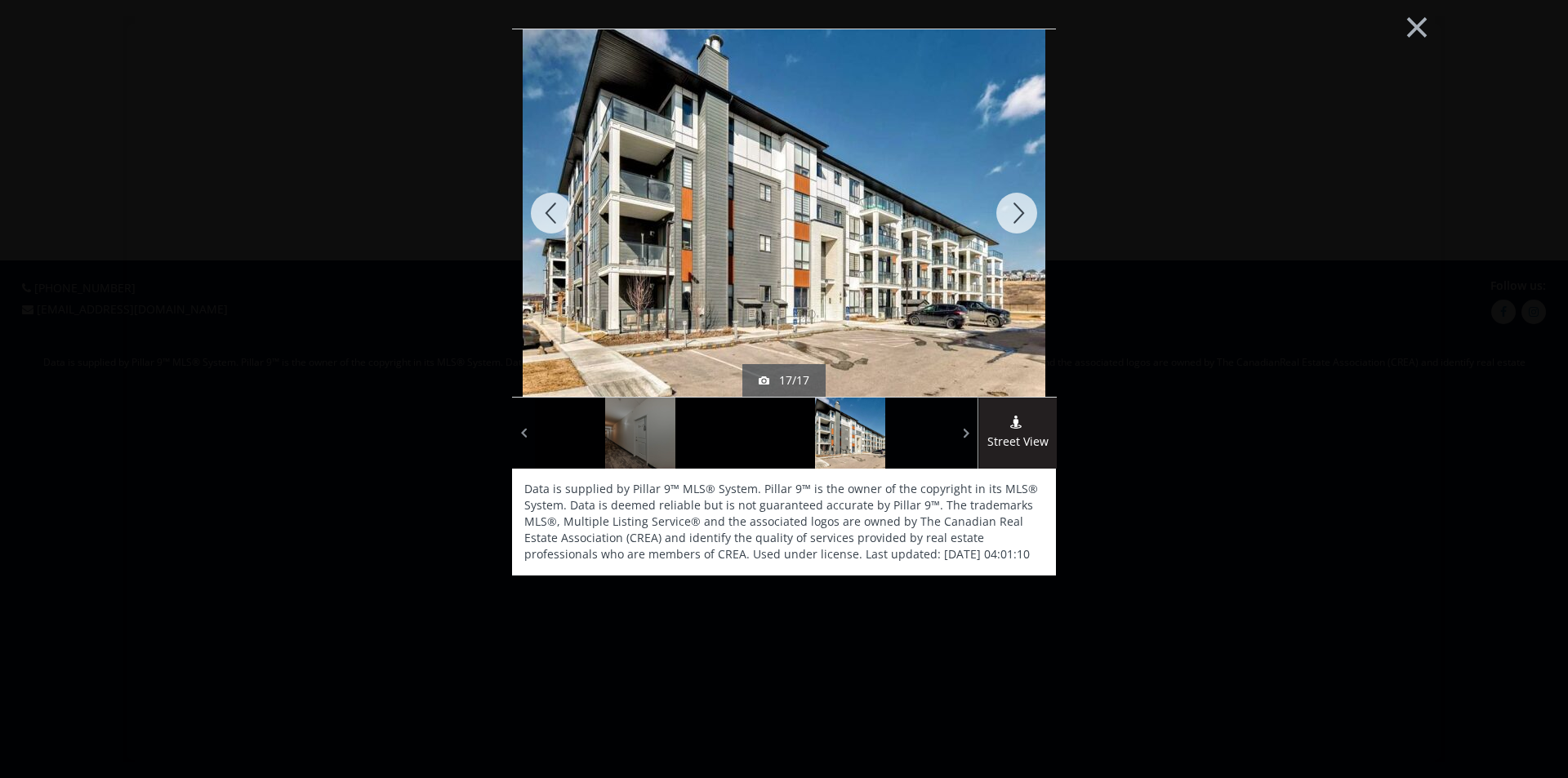
click at [1014, 197] on div at bounding box center [1016, 213] width 78 height 367
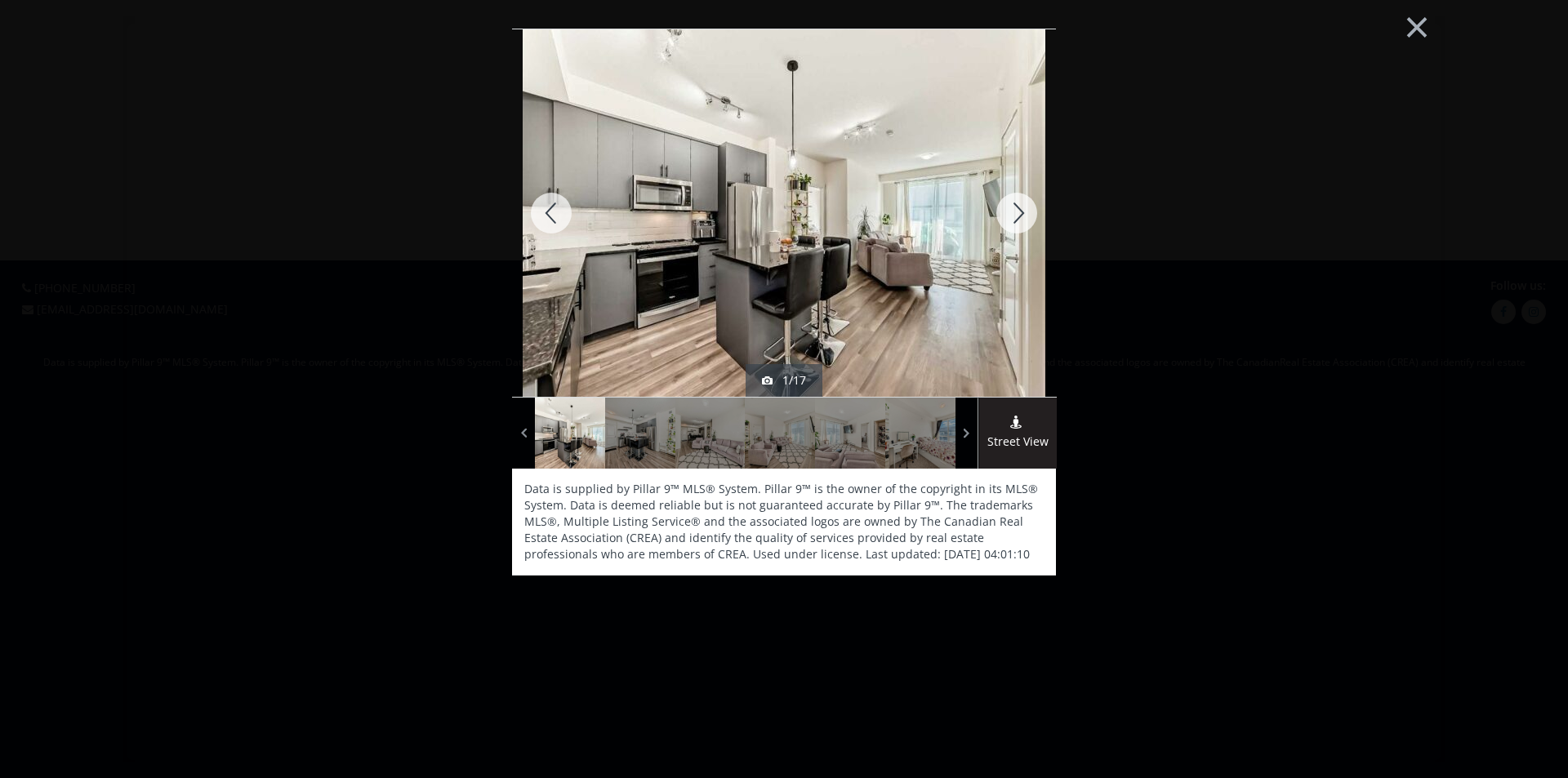
click at [1014, 197] on div at bounding box center [1016, 213] width 78 height 367
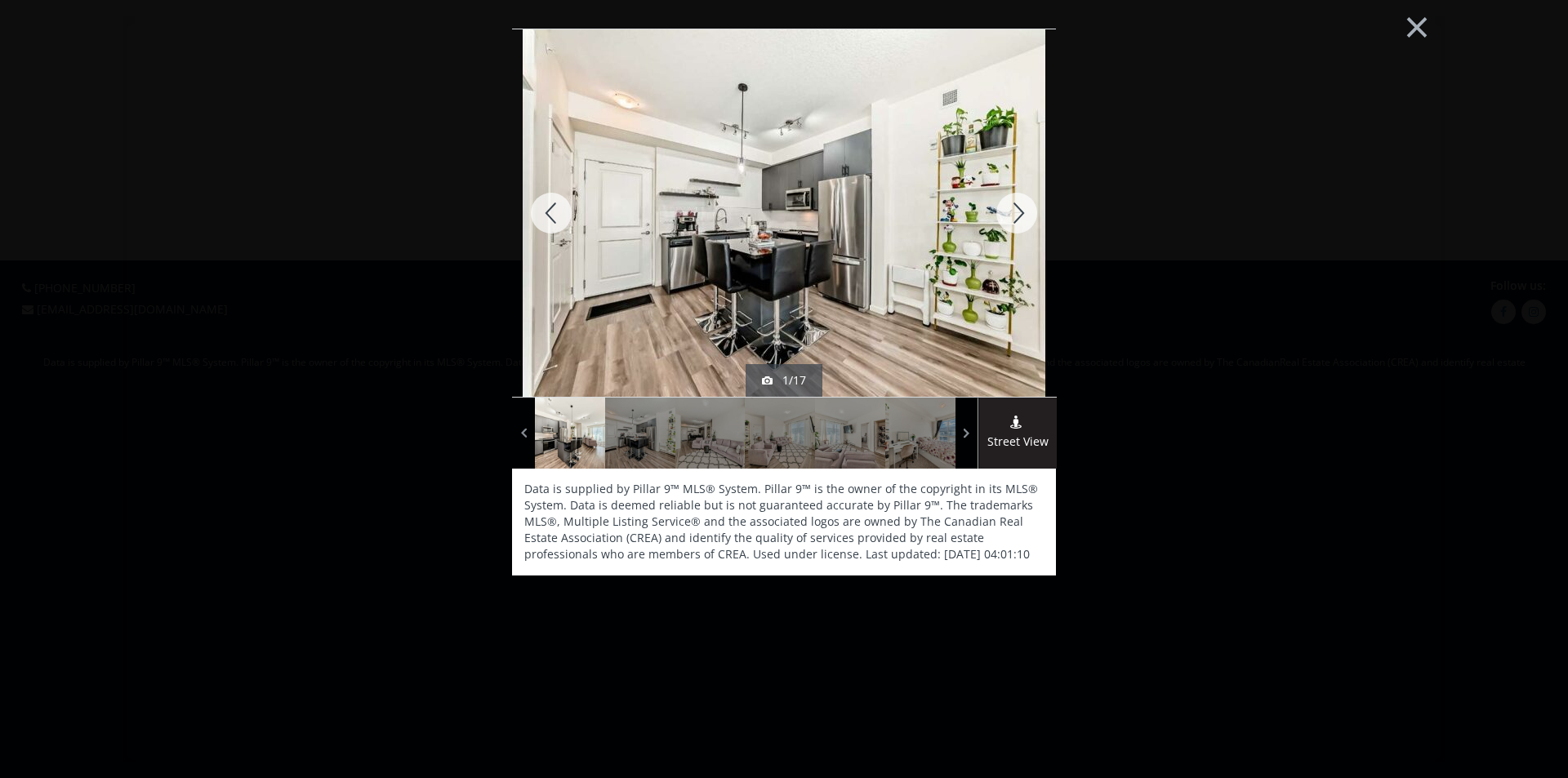
click at [1014, 197] on div at bounding box center [1016, 213] width 78 height 367
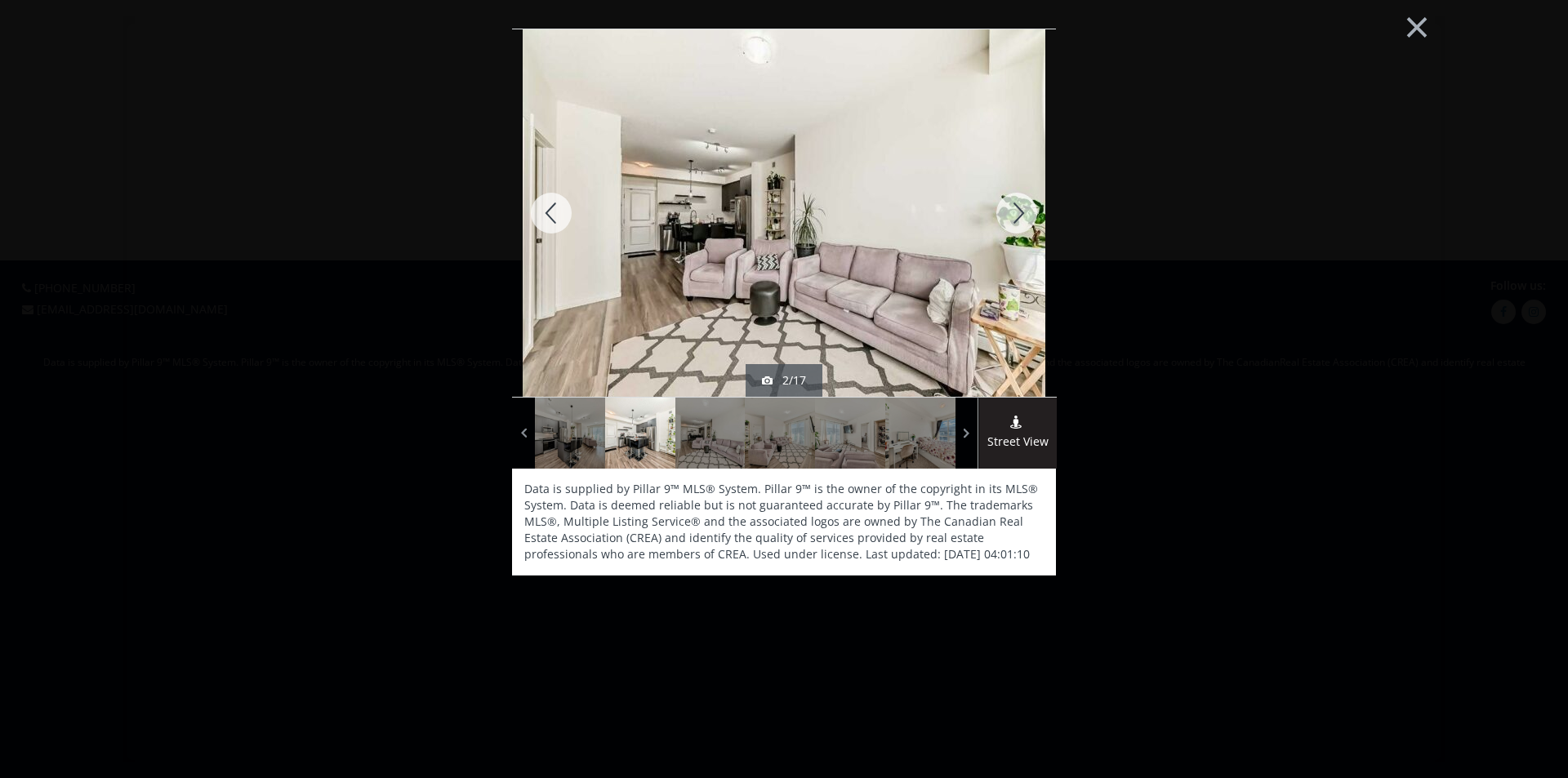
click at [1014, 197] on div at bounding box center [1016, 213] width 78 height 367
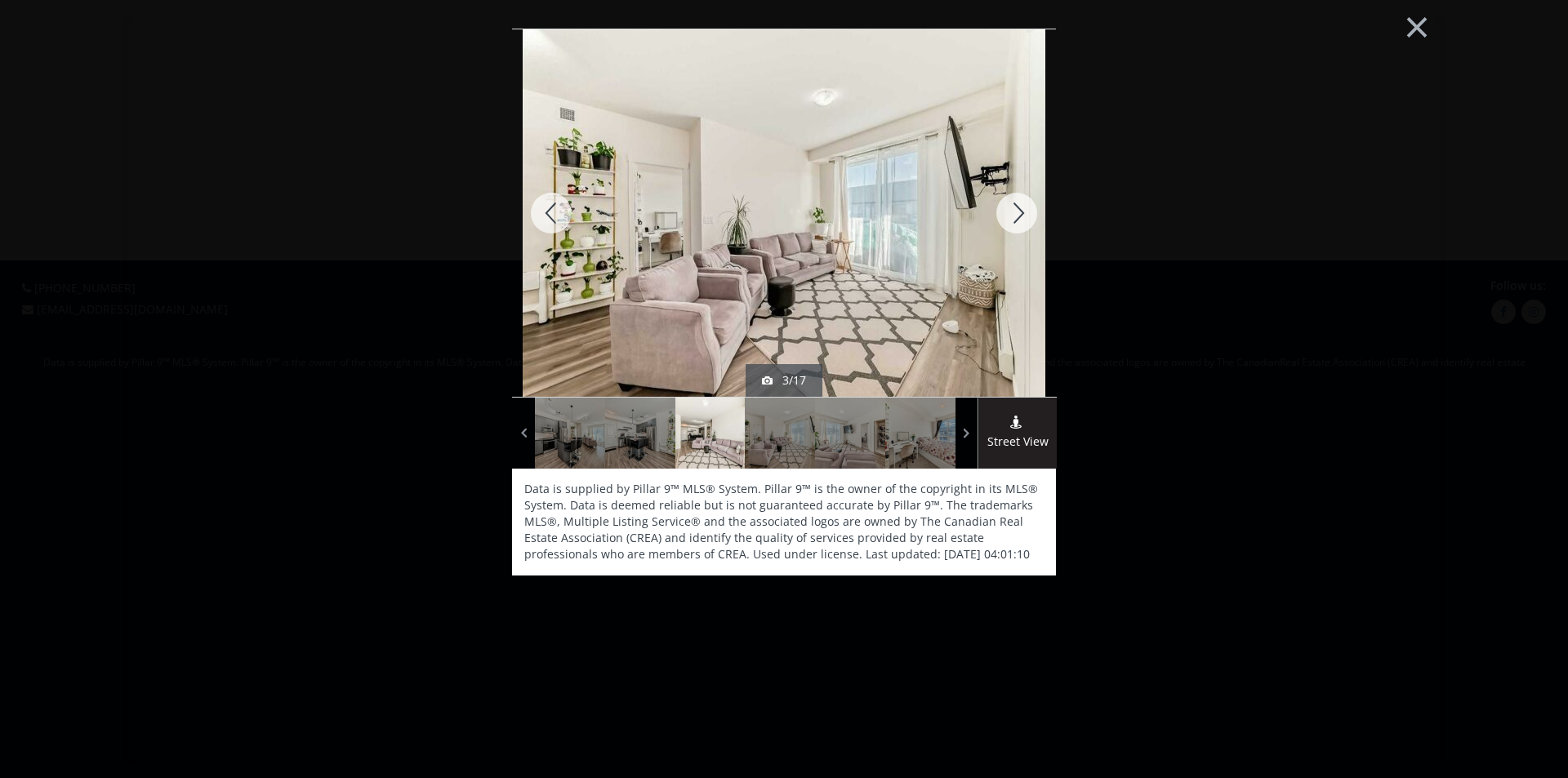
click at [1014, 197] on div at bounding box center [1016, 213] width 78 height 367
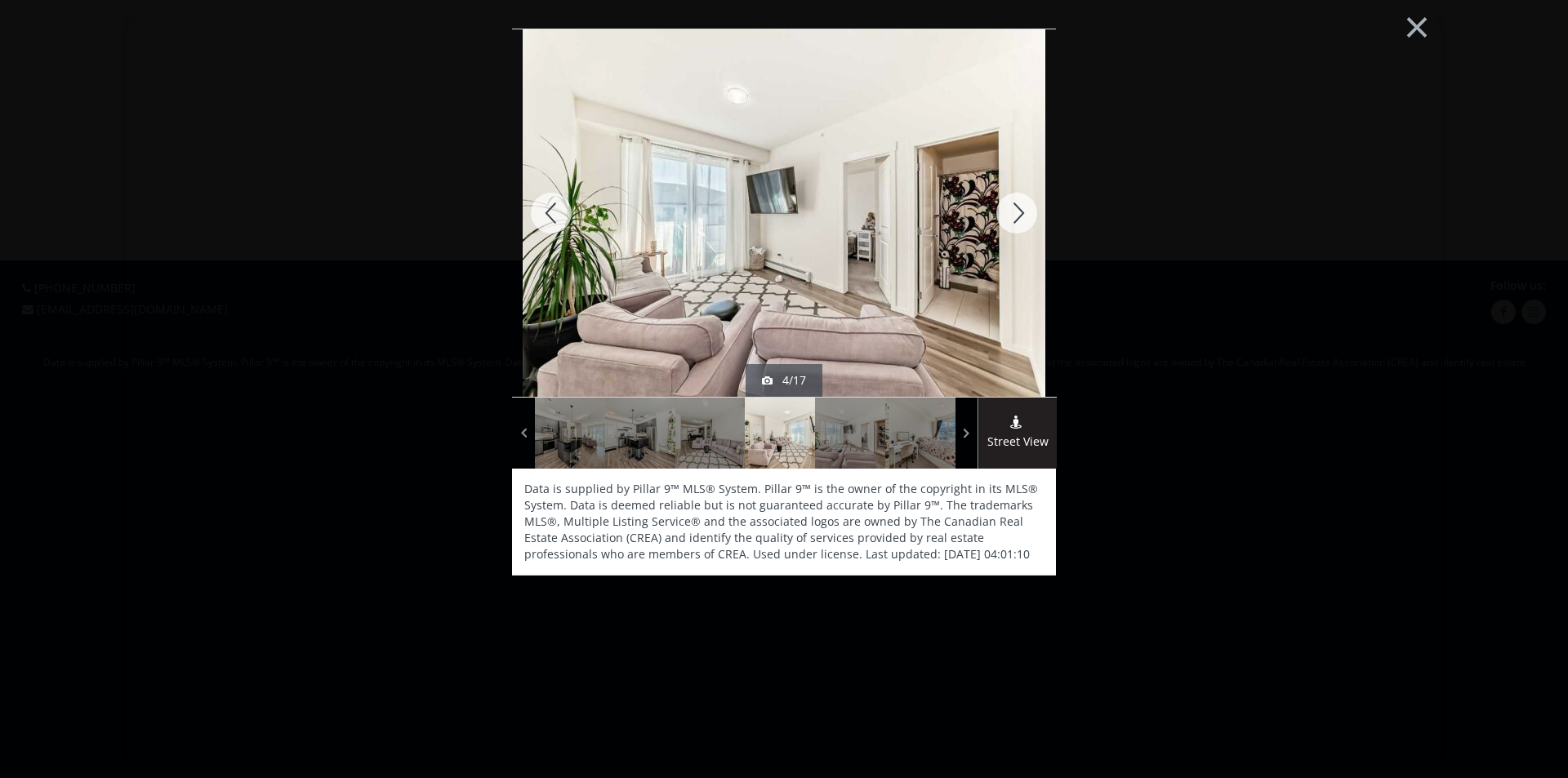
click at [1014, 197] on div at bounding box center [1016, 213] width 78 height 367
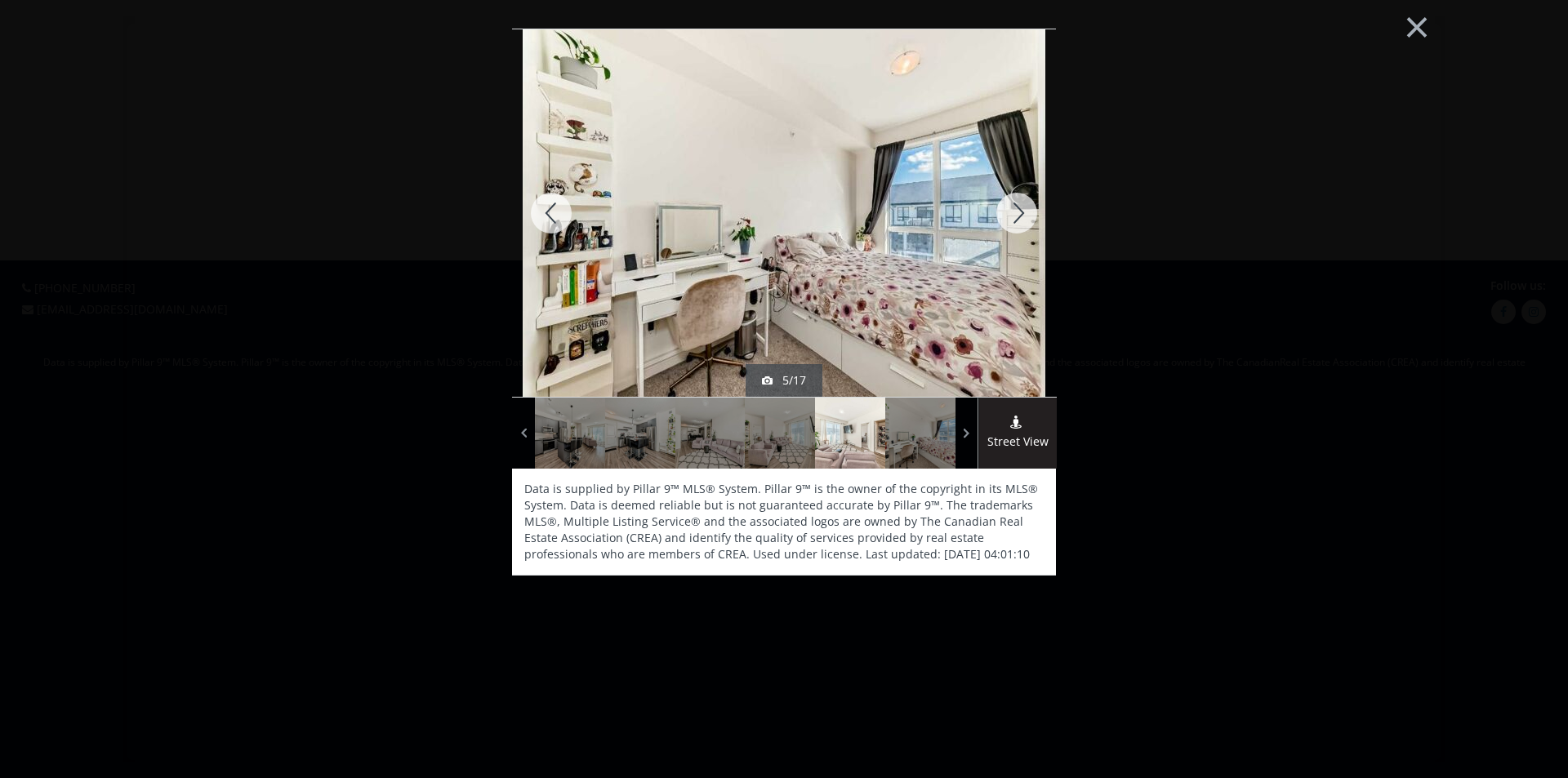
click at [1014, 197] on div at bounding box center [1016, 213] width 78 height 367
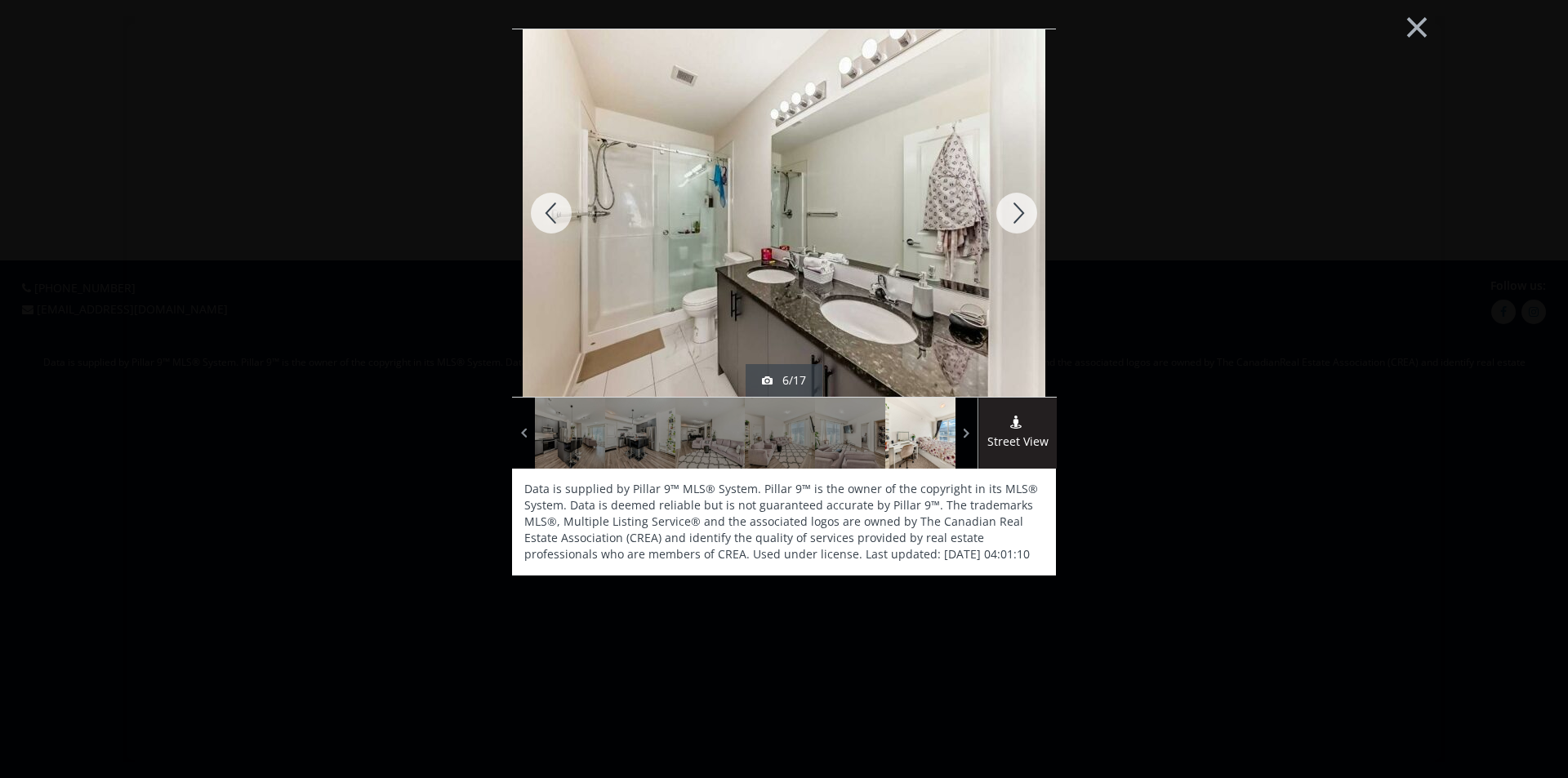
click at [1014, 197] on div at bounding box center [1016, 213] width 78 height 367
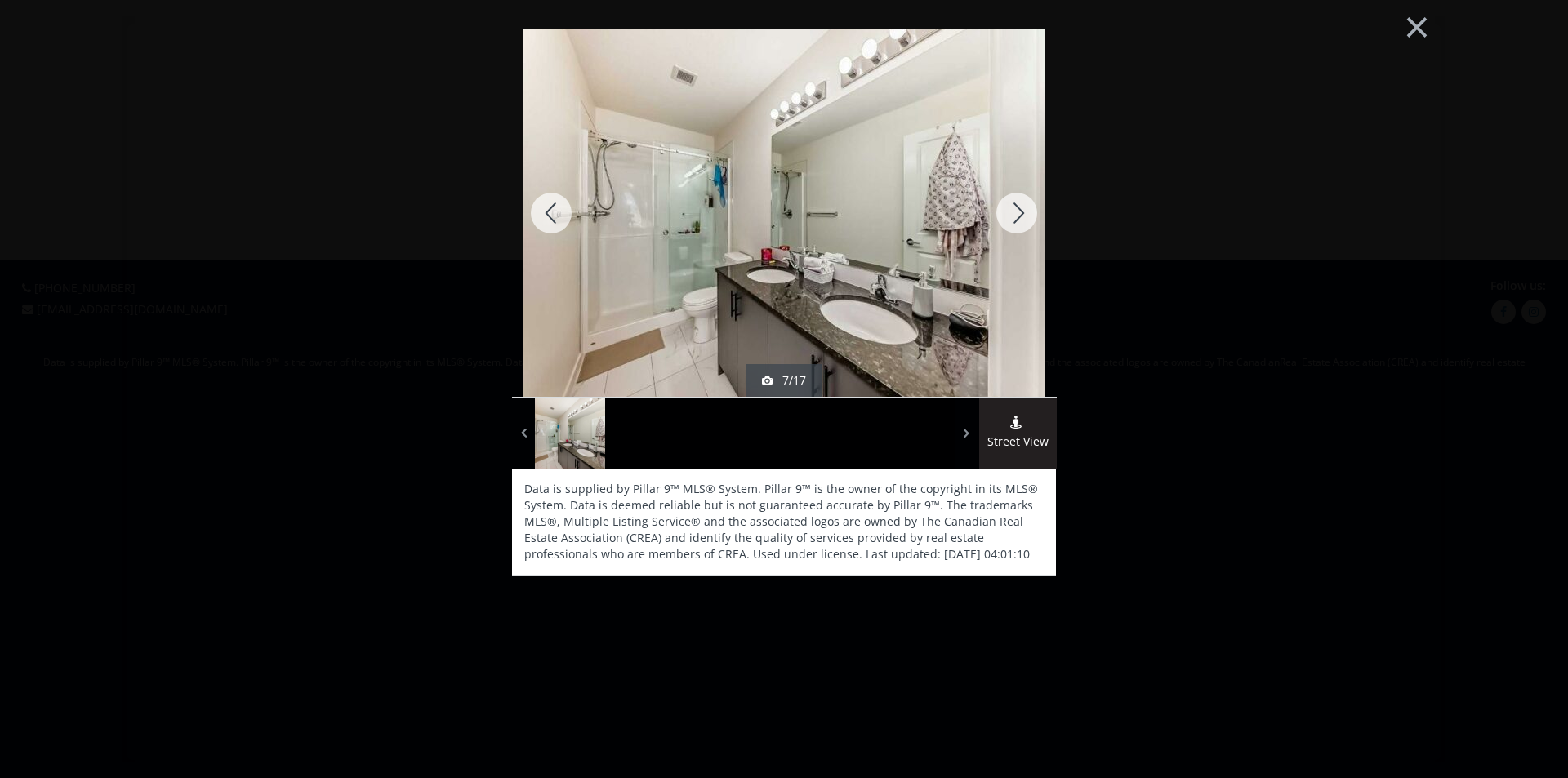
click at [1014, 197] on div at bounding box center [1016, 213] width 78 height 367
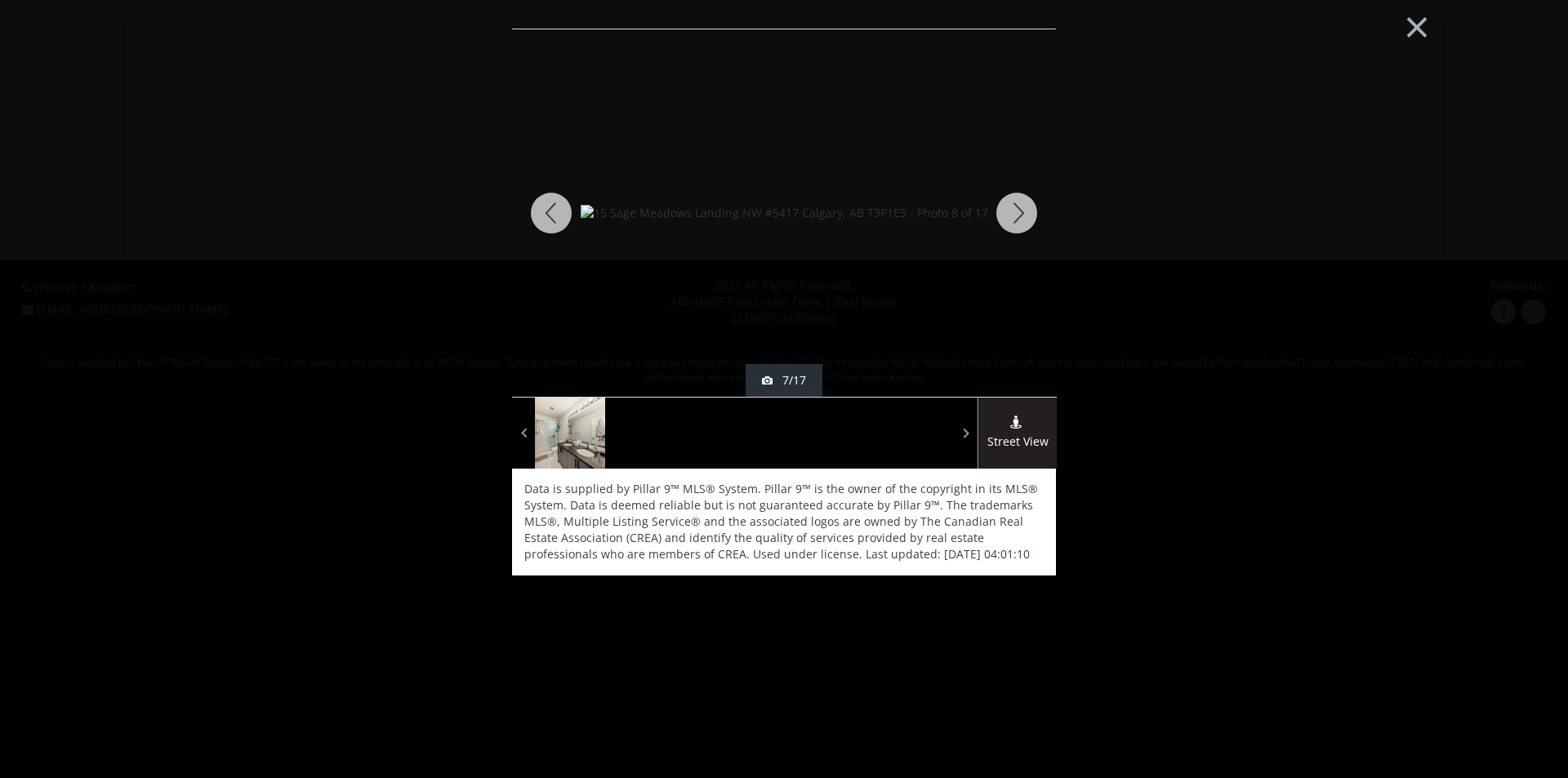
click at [1014, 198] on div at bounding box center [1016, 213] width 78 height 367
click at [1014, 204] on div at bounding box center [1016, 213] width 78 height 367
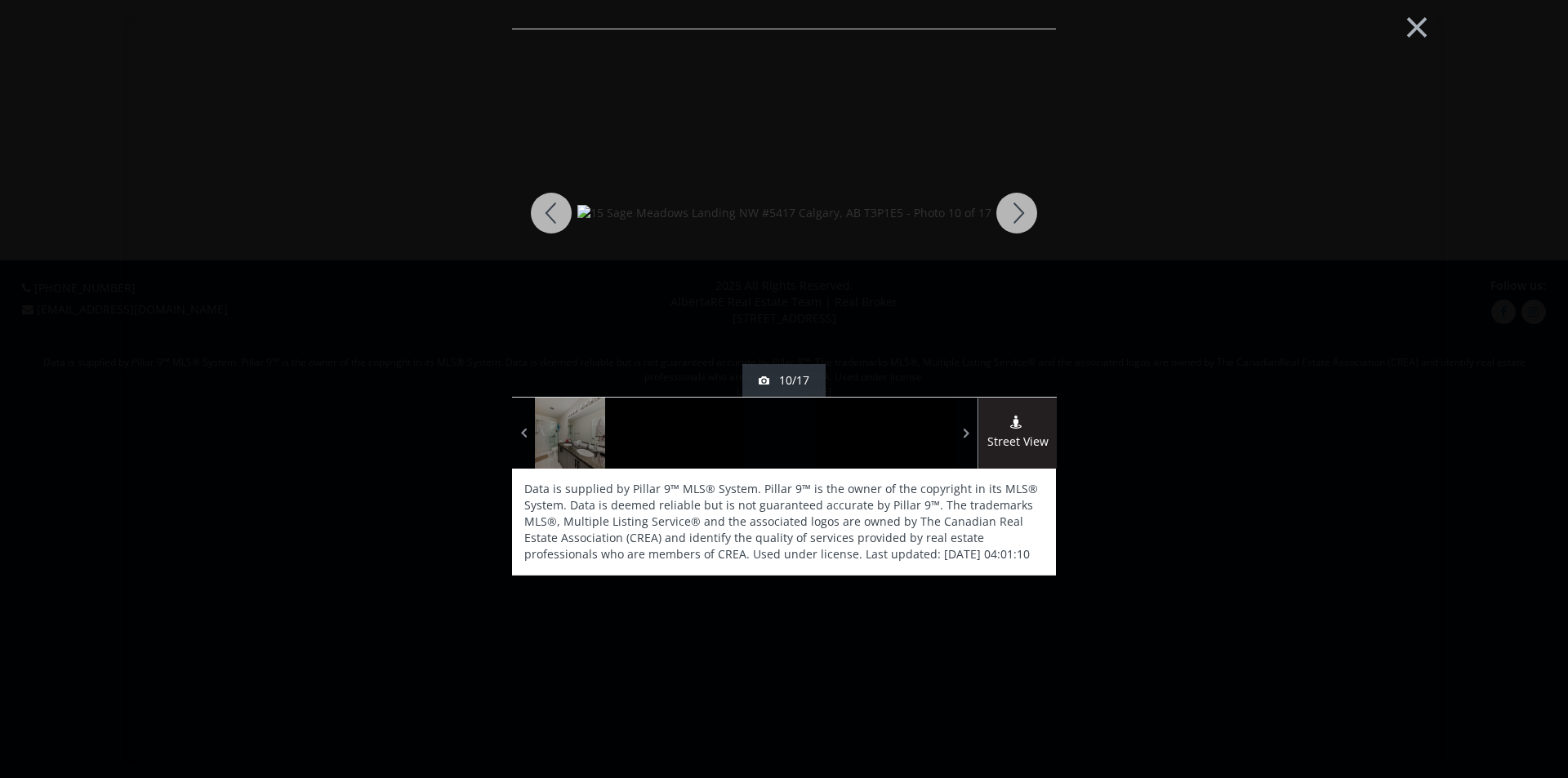
click at [1014, 204] on div at bounding box center [1016, 213] width 78 height 367
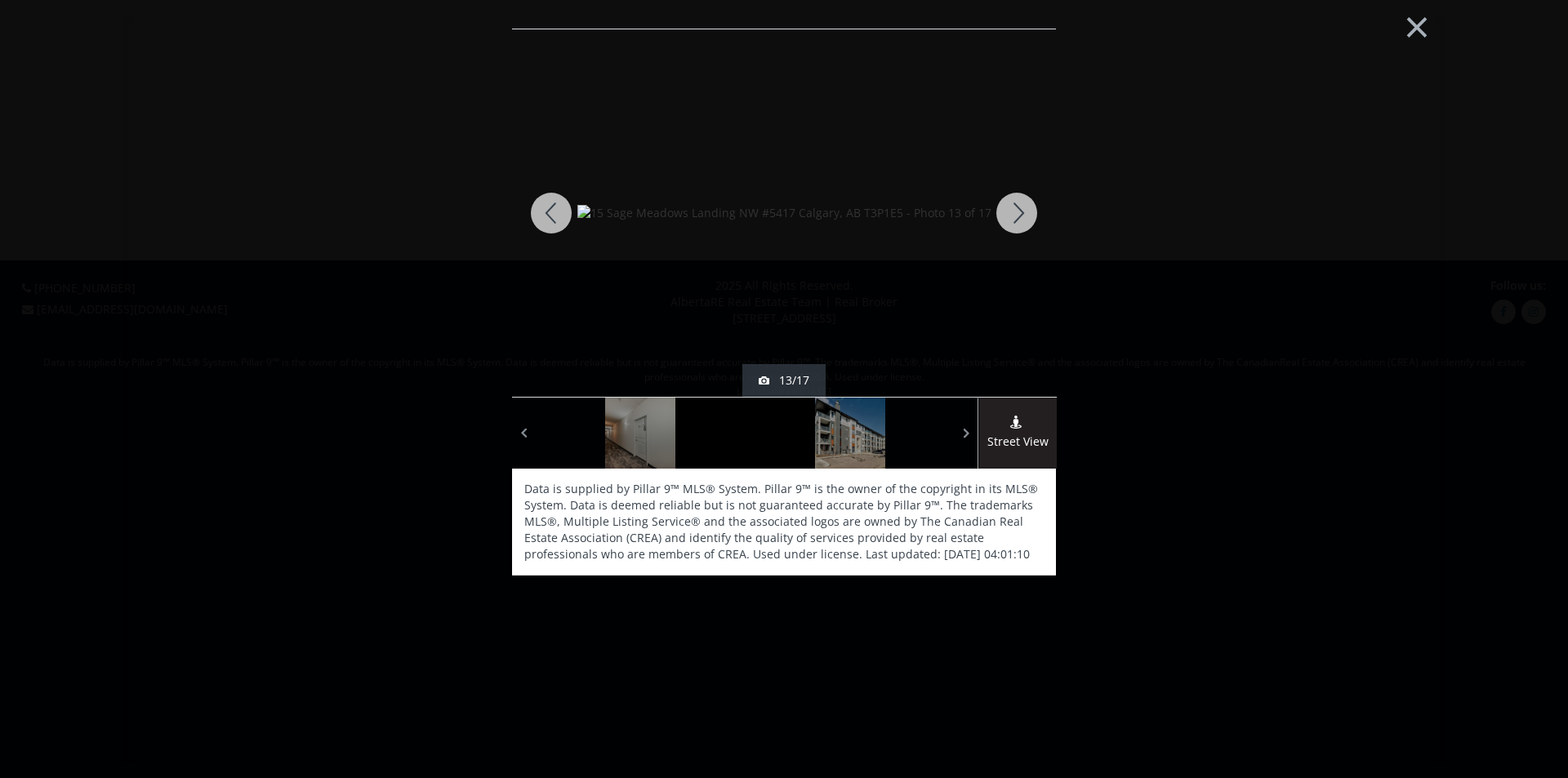
click at [1014, 204] on div at bounding box center [1016, 213] width 78 height 367
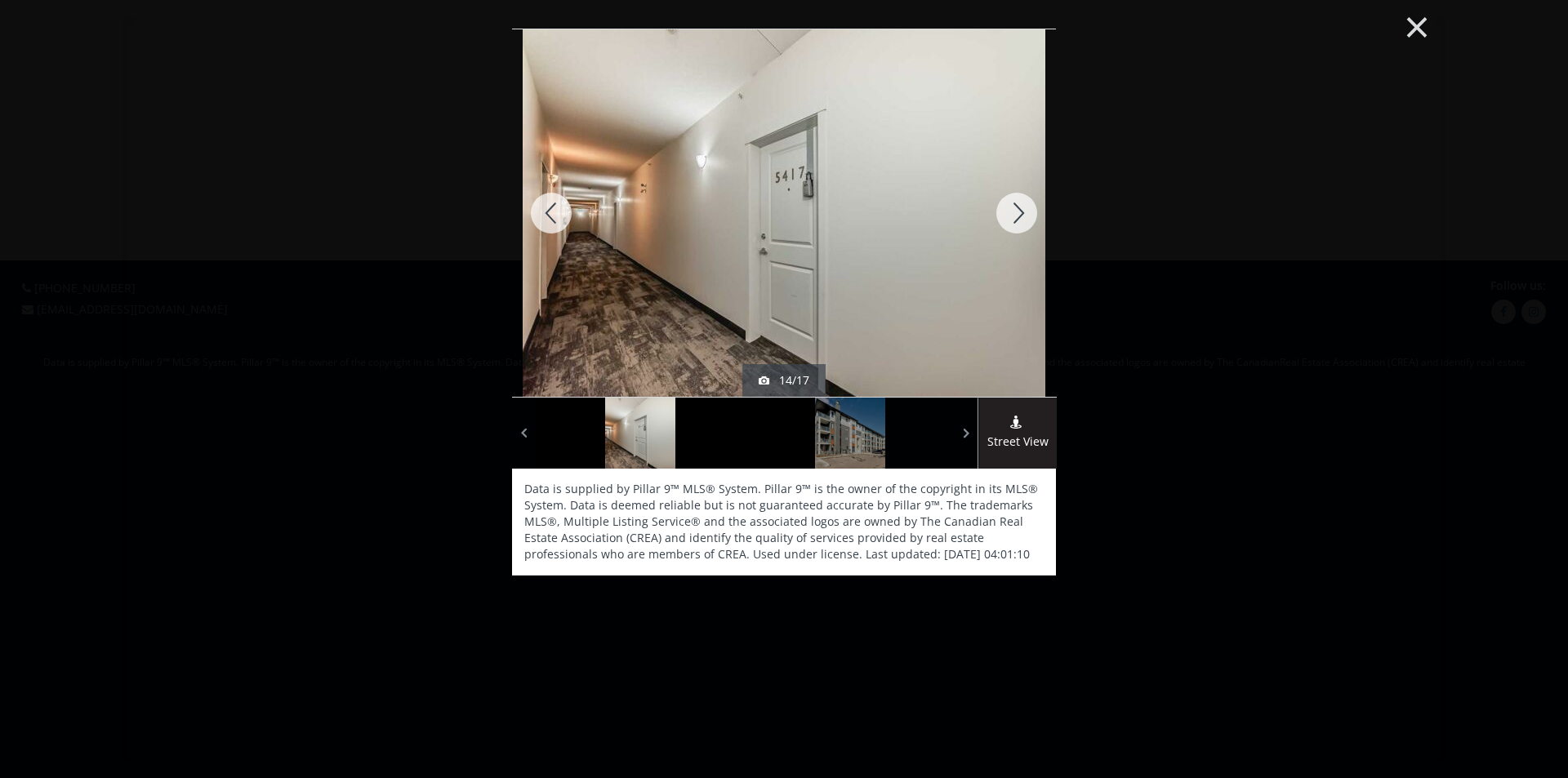
click at [1414, 20] on button "×" at bounding box center [1417, 25] width 90 height 67
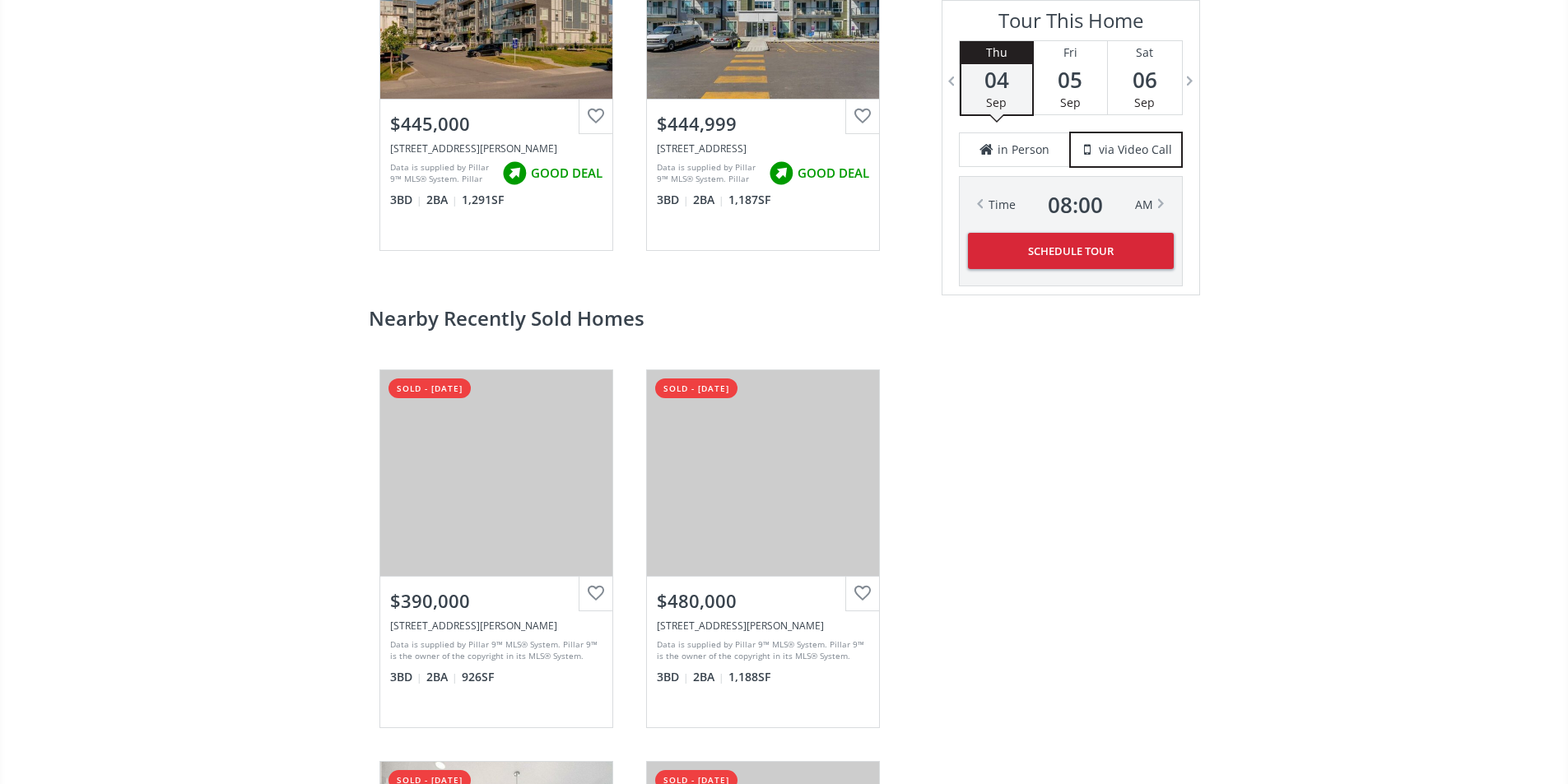
scroll to position [3209, 0]
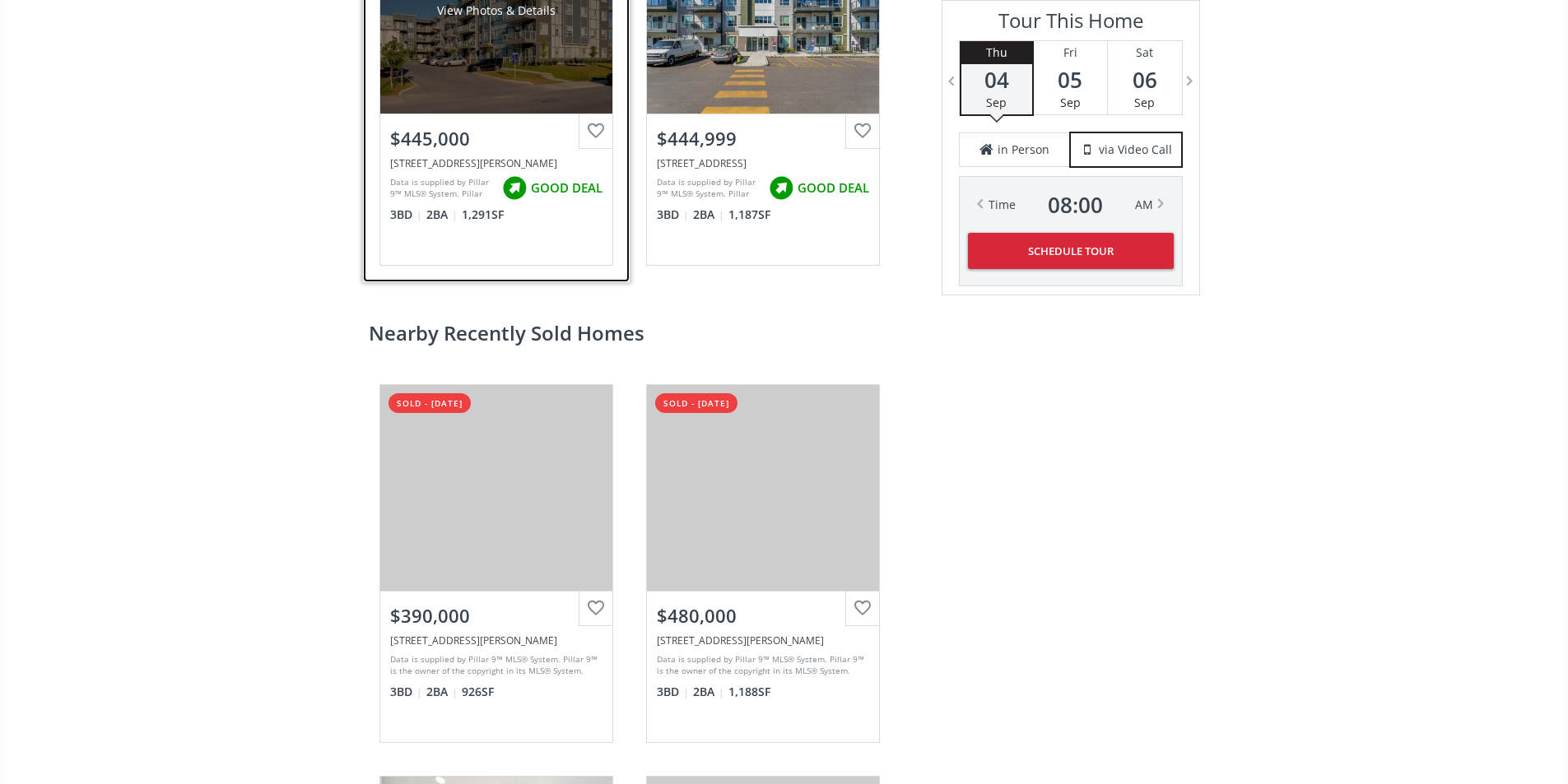
click at [519, 113] on div "View Photos & Details" at bounding box center [496, 10] width 232 height 206
